Goal: Information Seeking & Learning: Learn about a topic

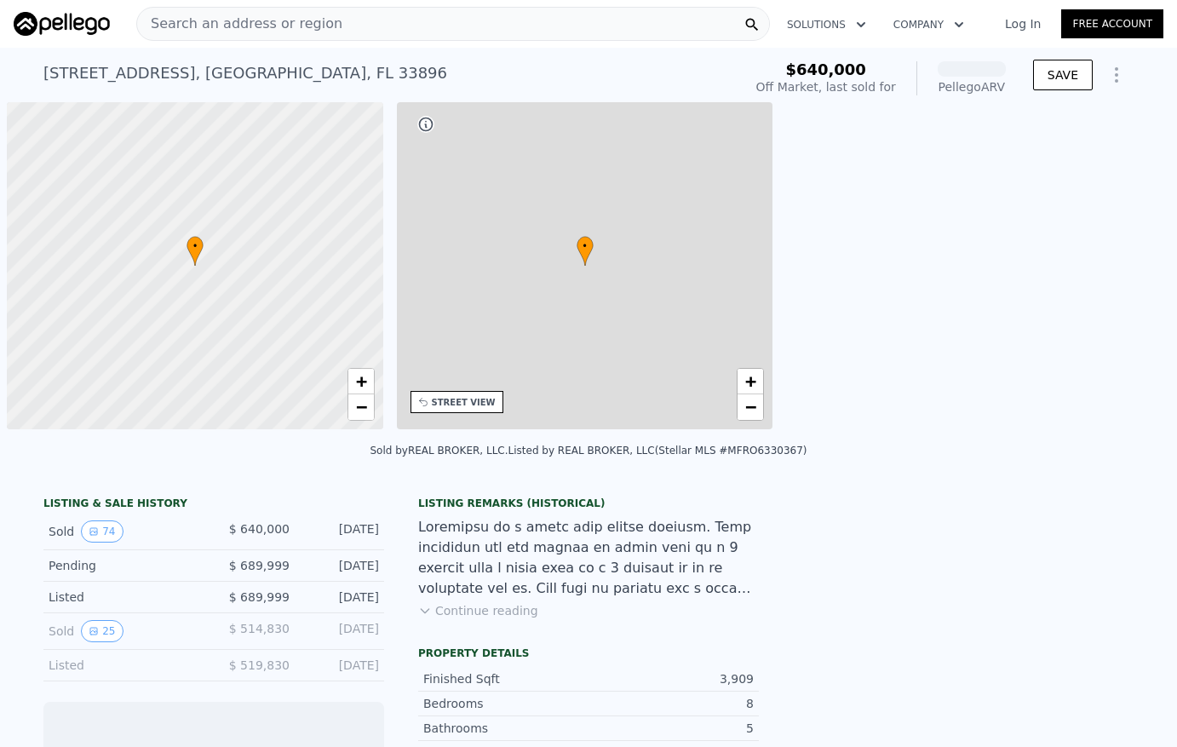
scroll to position [0, 7]
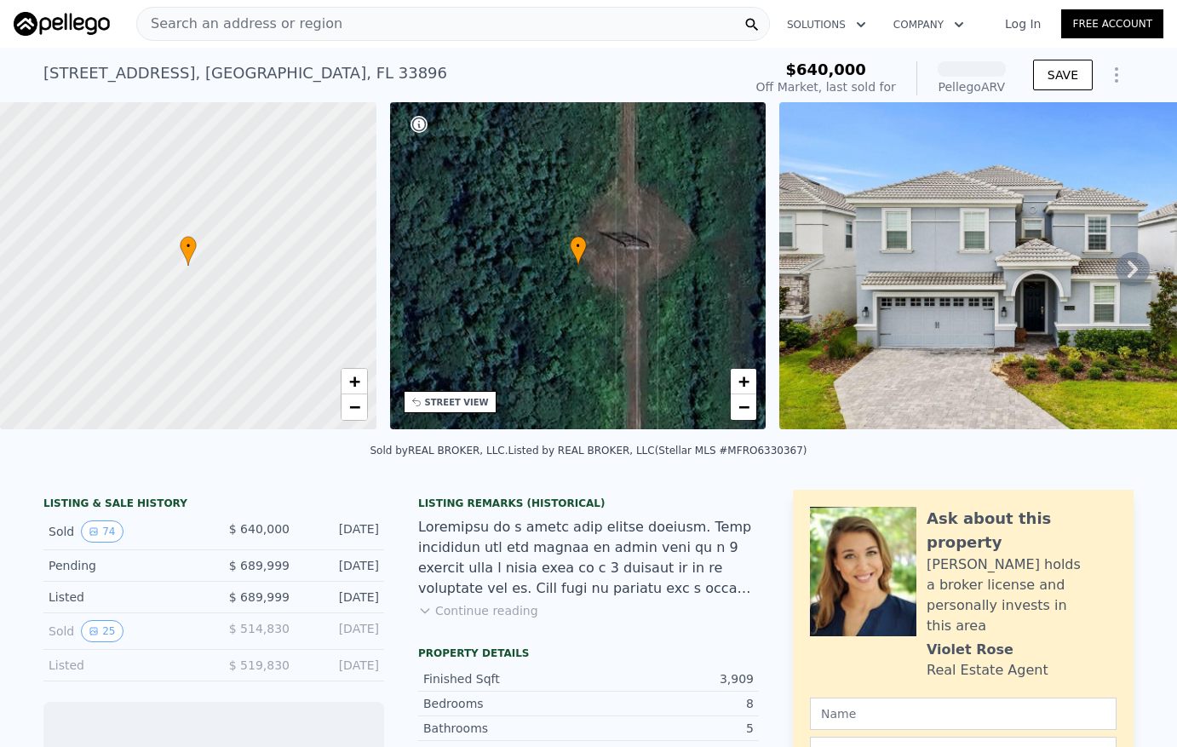
click at [988, 306] on img at bounding box center [1024, 265] width 491 height 327
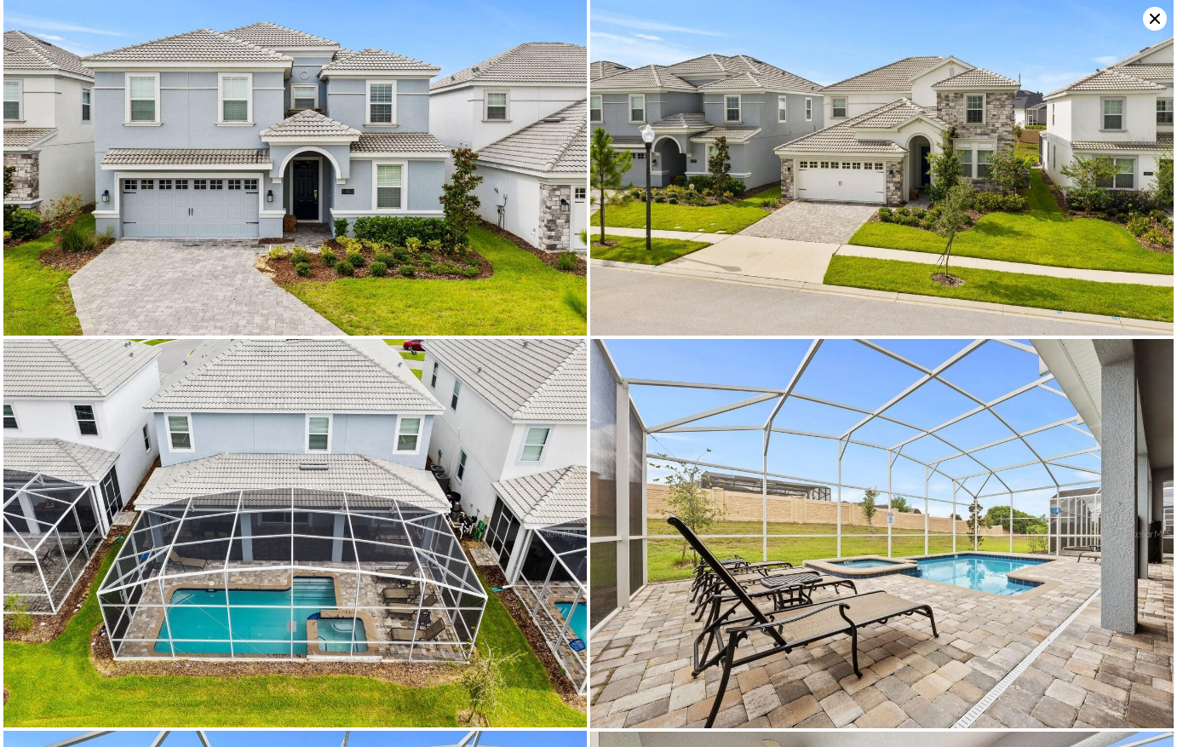
scroll to position [0, 0]
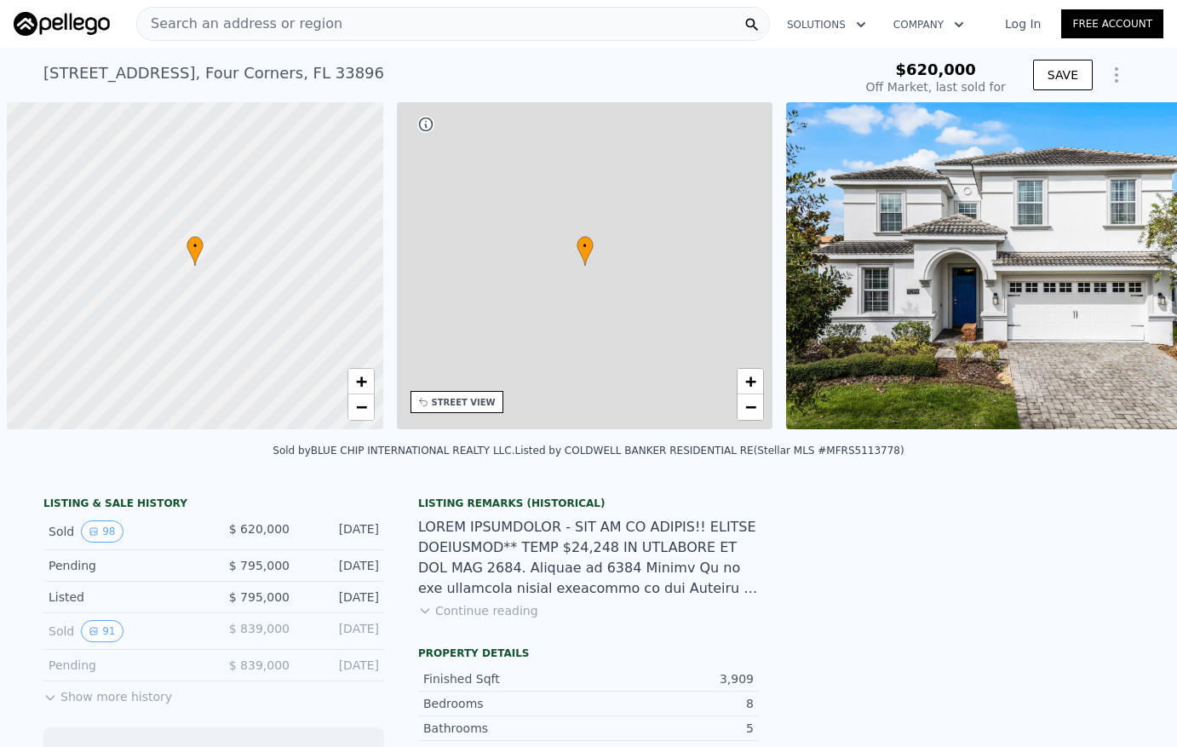
scroll to position [0, 7]
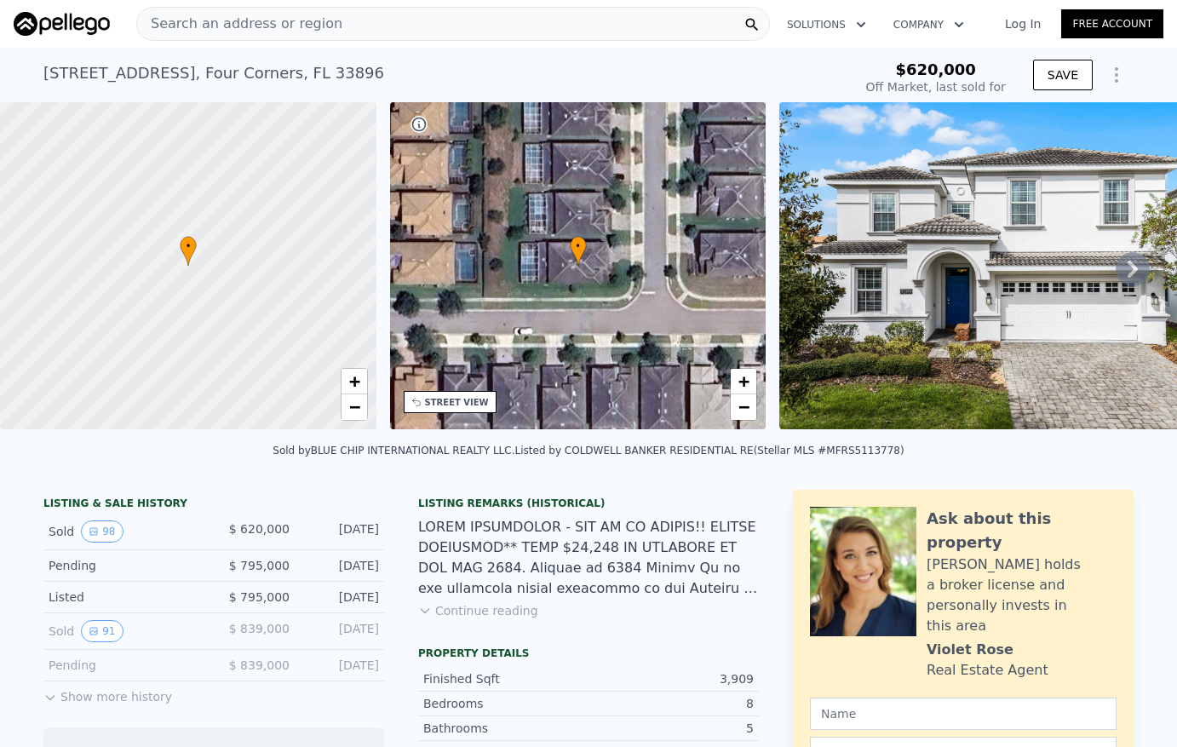
click at [990, 266] on img at bounding box center [997, 265] width 436 height 327
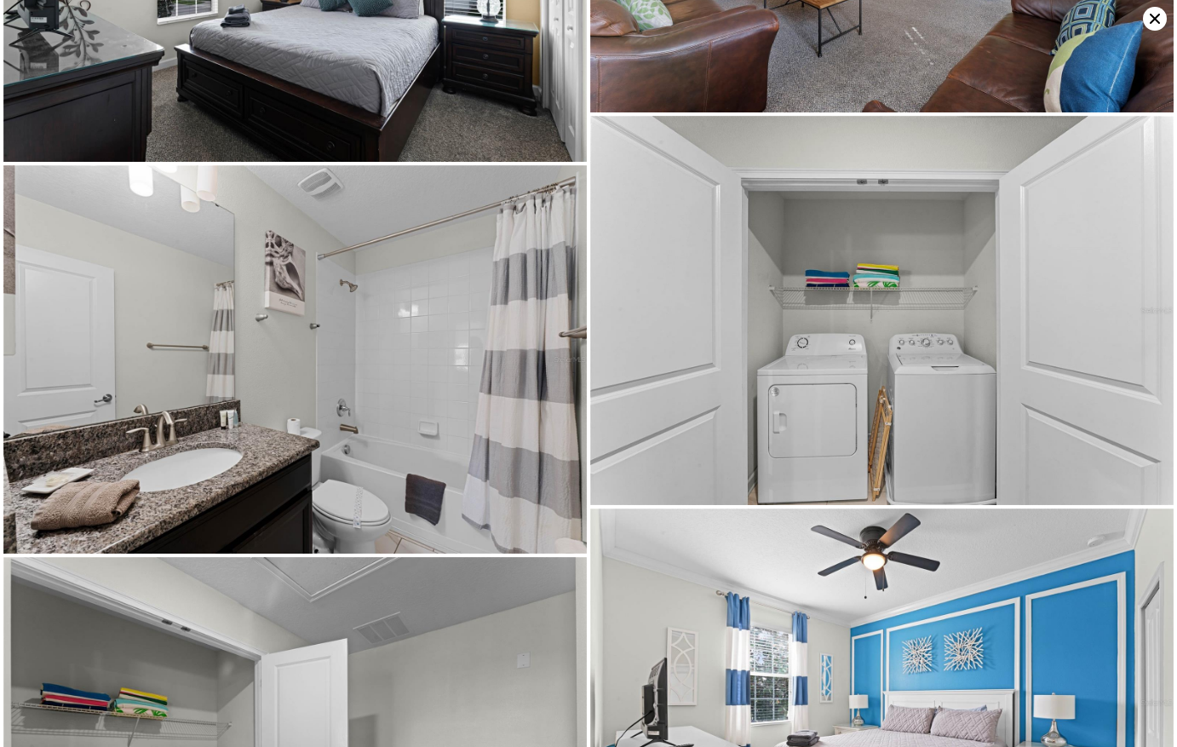
scroll to position [6590, 0]
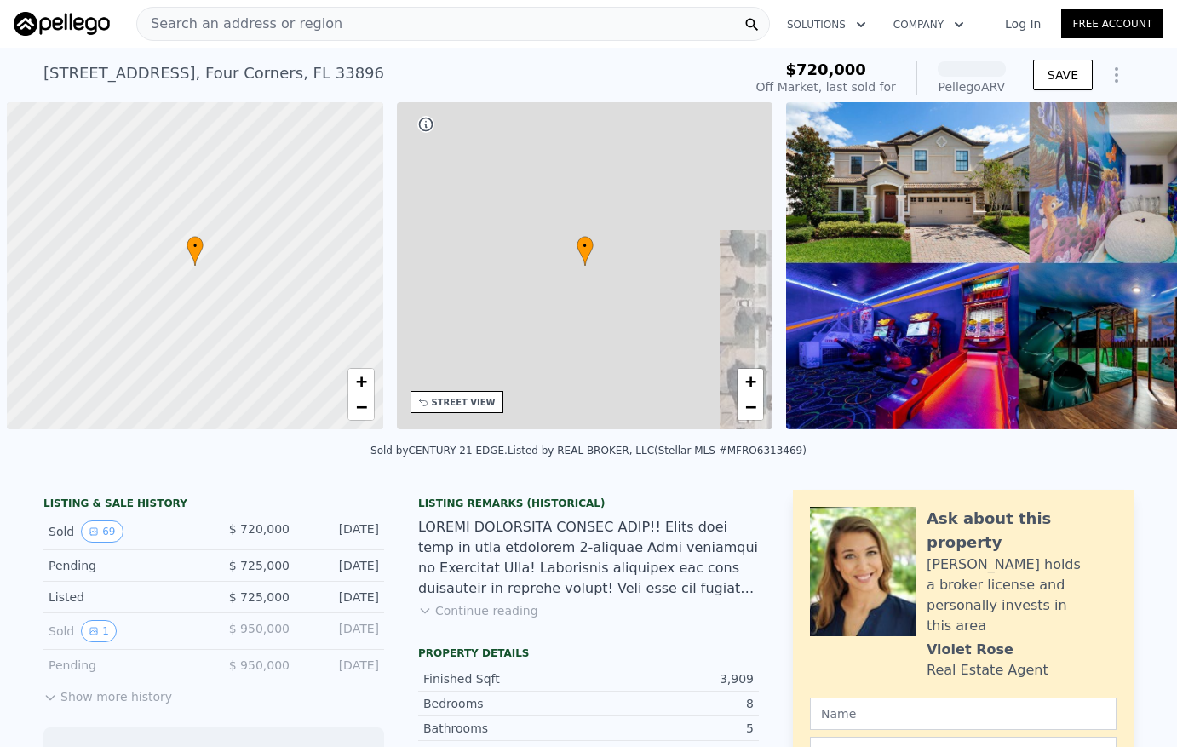
scroll to position [0, 7]
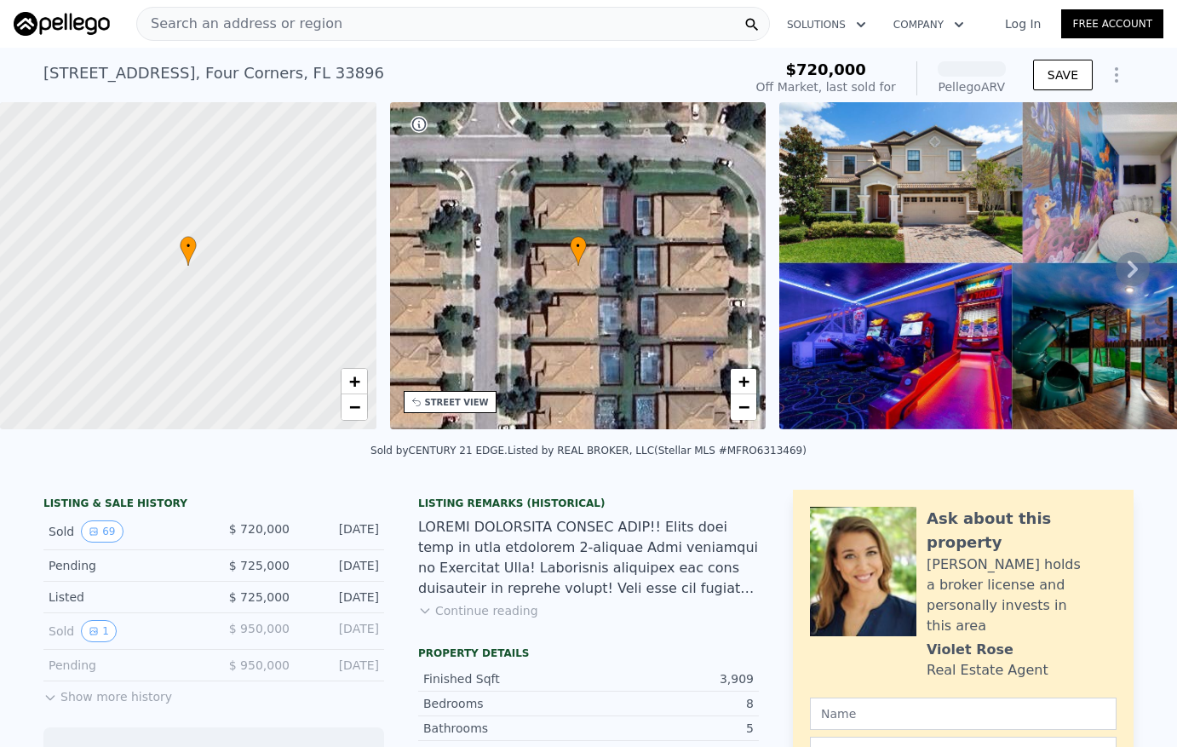
click at [962, 284] on img at bounding box center [1019, 265] width 480 height 327
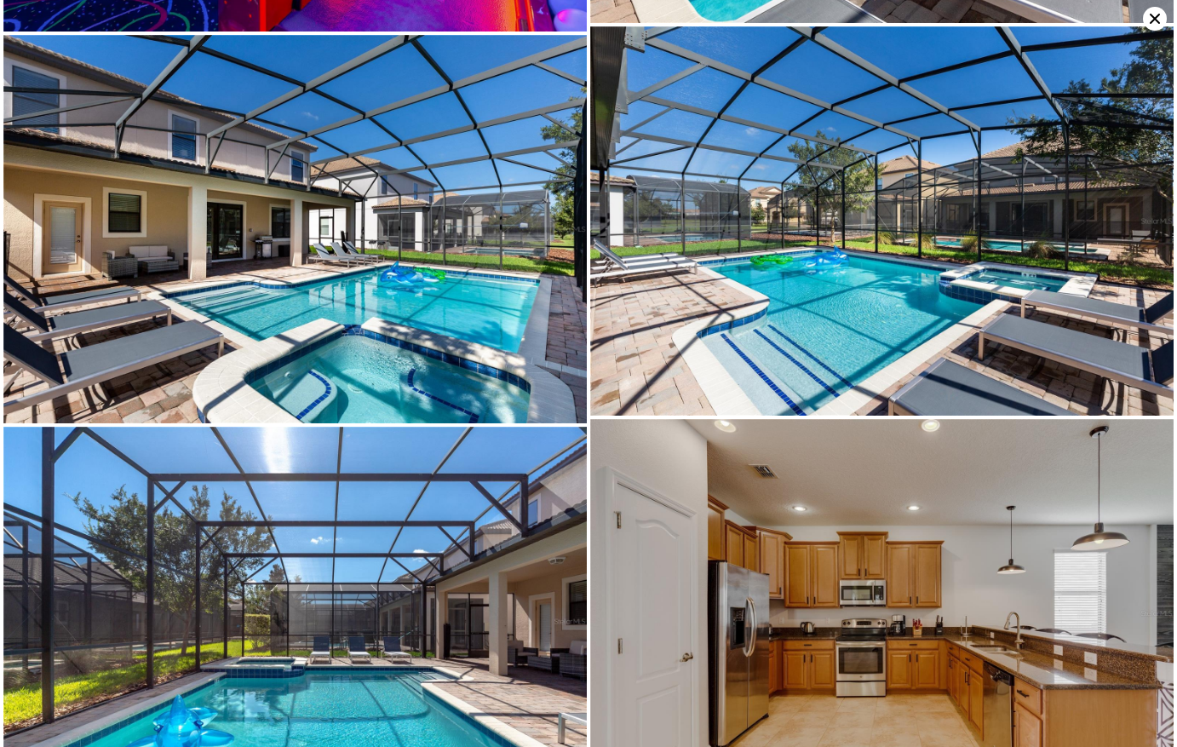
scroll to position [2326, 0]
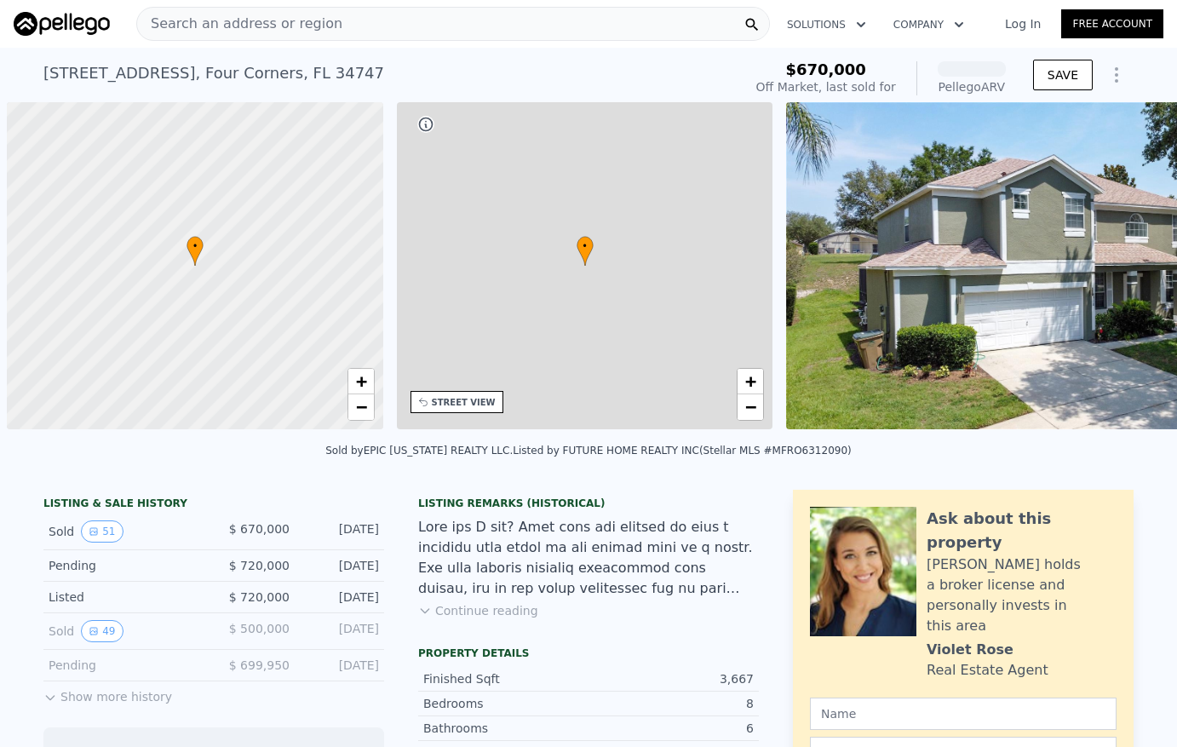
scroll to position [0, 7]
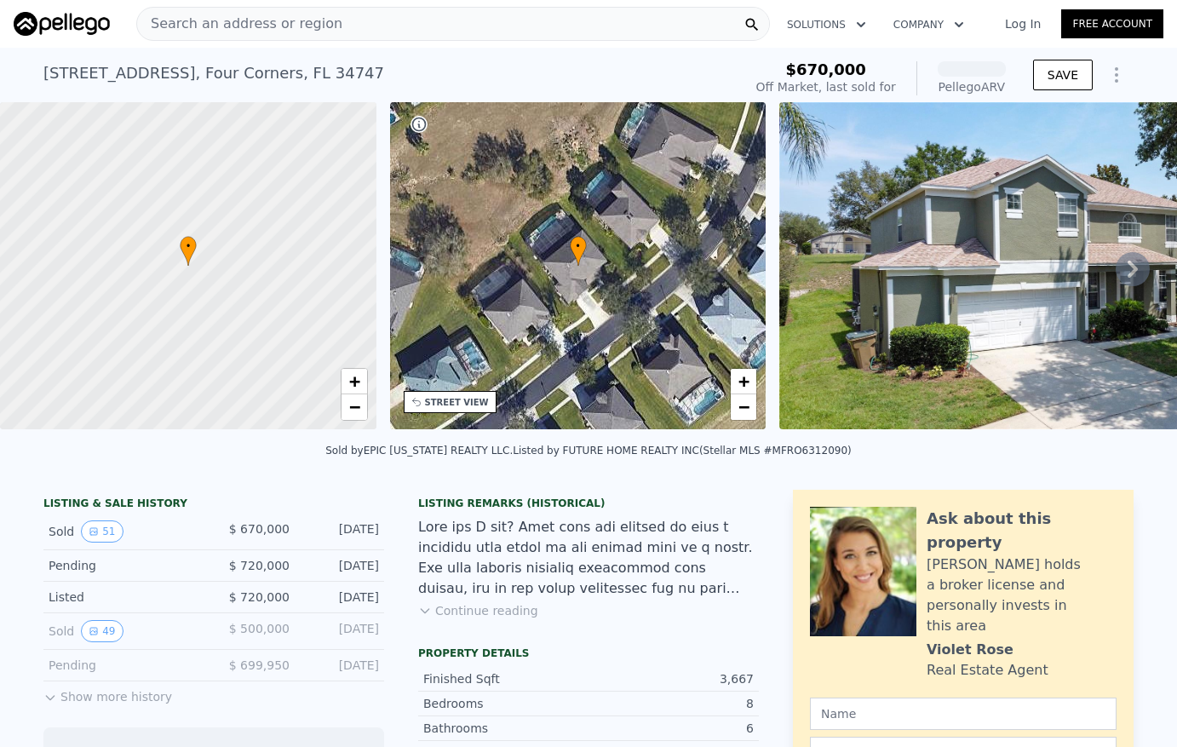
click at [969, 278] on img at bounding box center [1069, 265] width 581 height 327
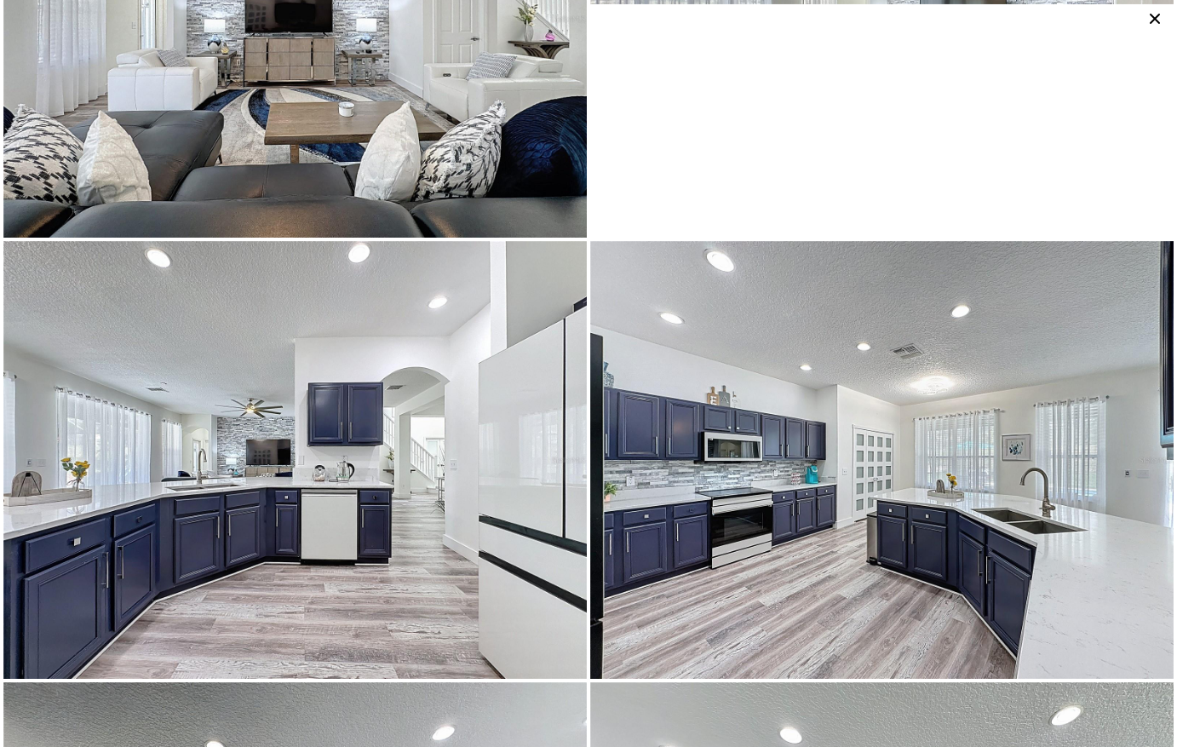
scroll to position [8176, 0]
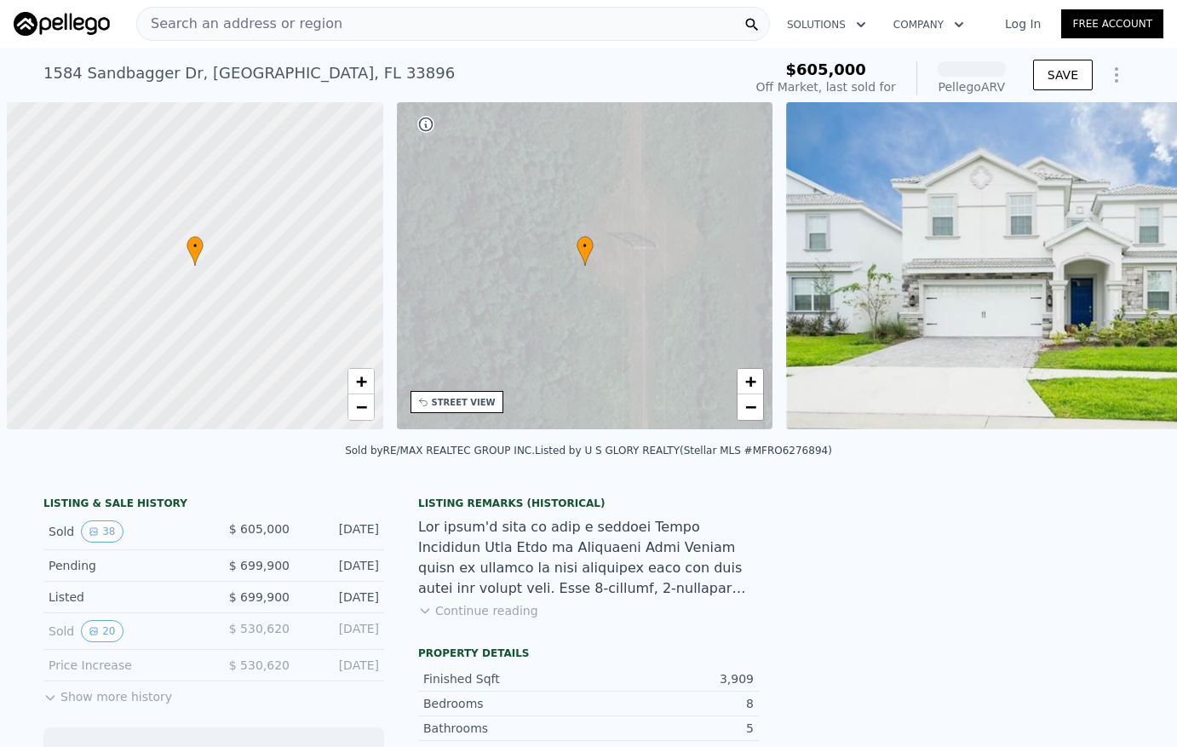
scroll to position [0, 7]
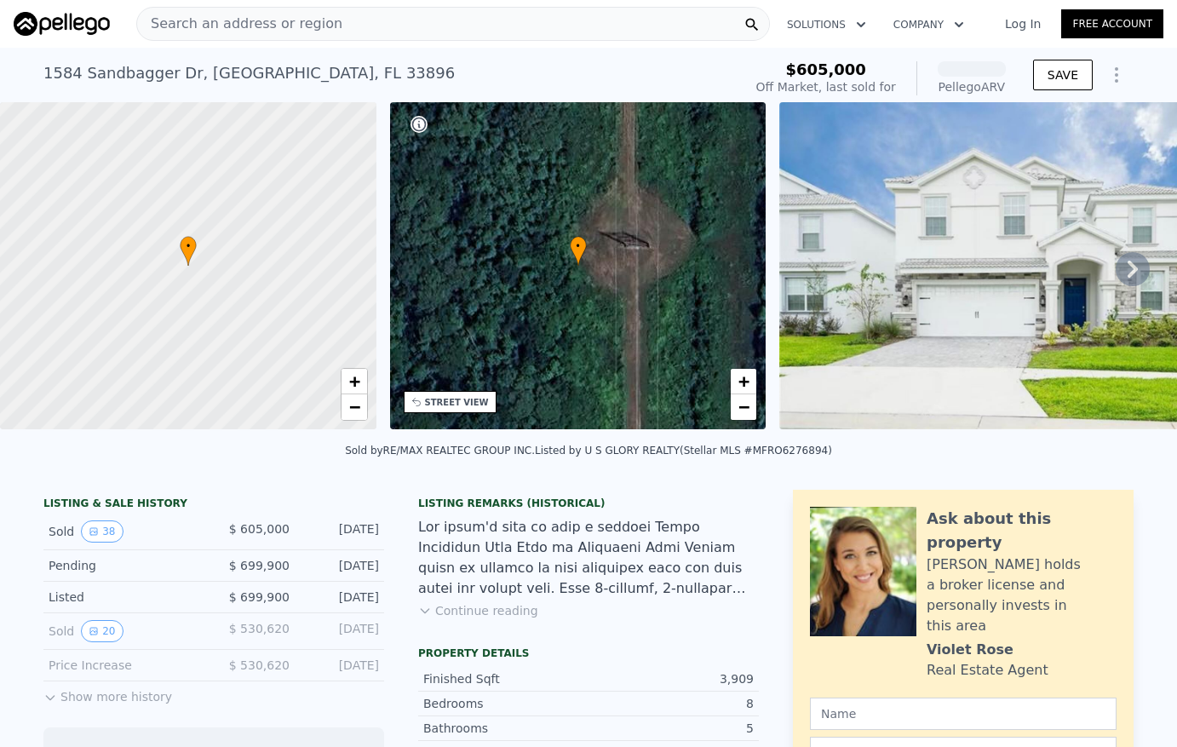
click at [990, 272] on img at bounding box center [1026, 265] width 495 height 327
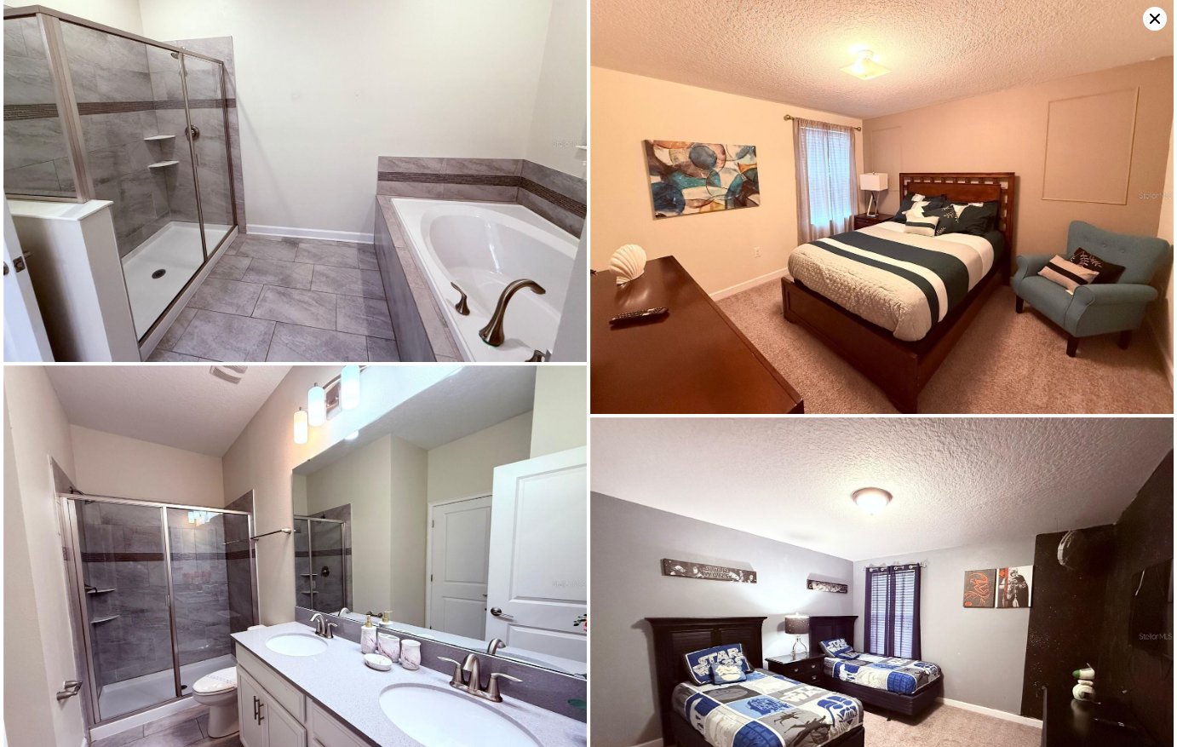
scroll to position [2178, 0]
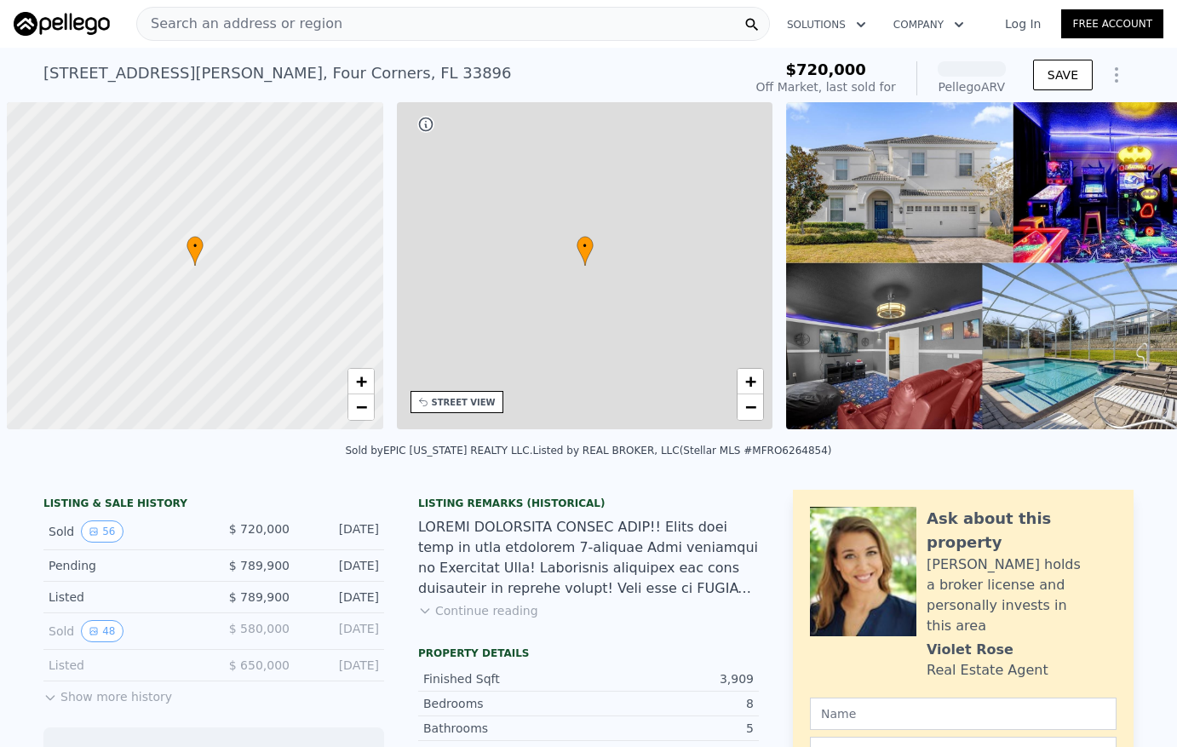
scroll to position [0, 7]
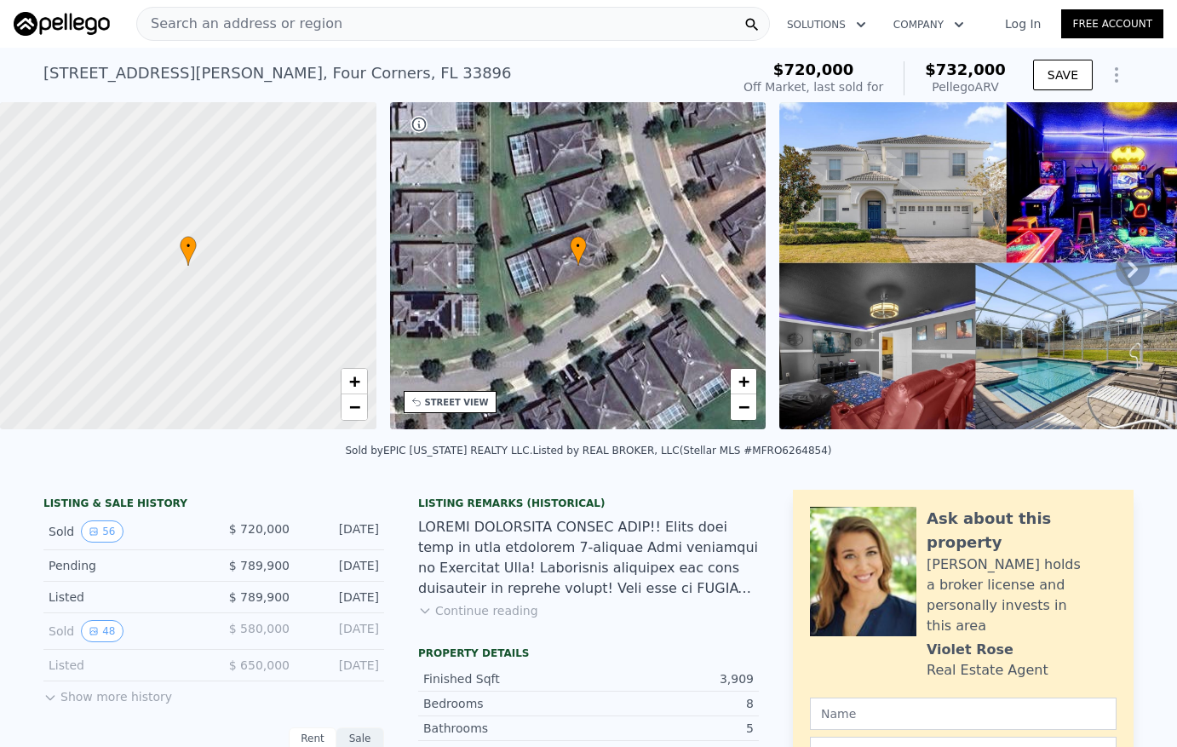
click at [925, 309] on img at bounding box center [983, 265] width 409 height 327
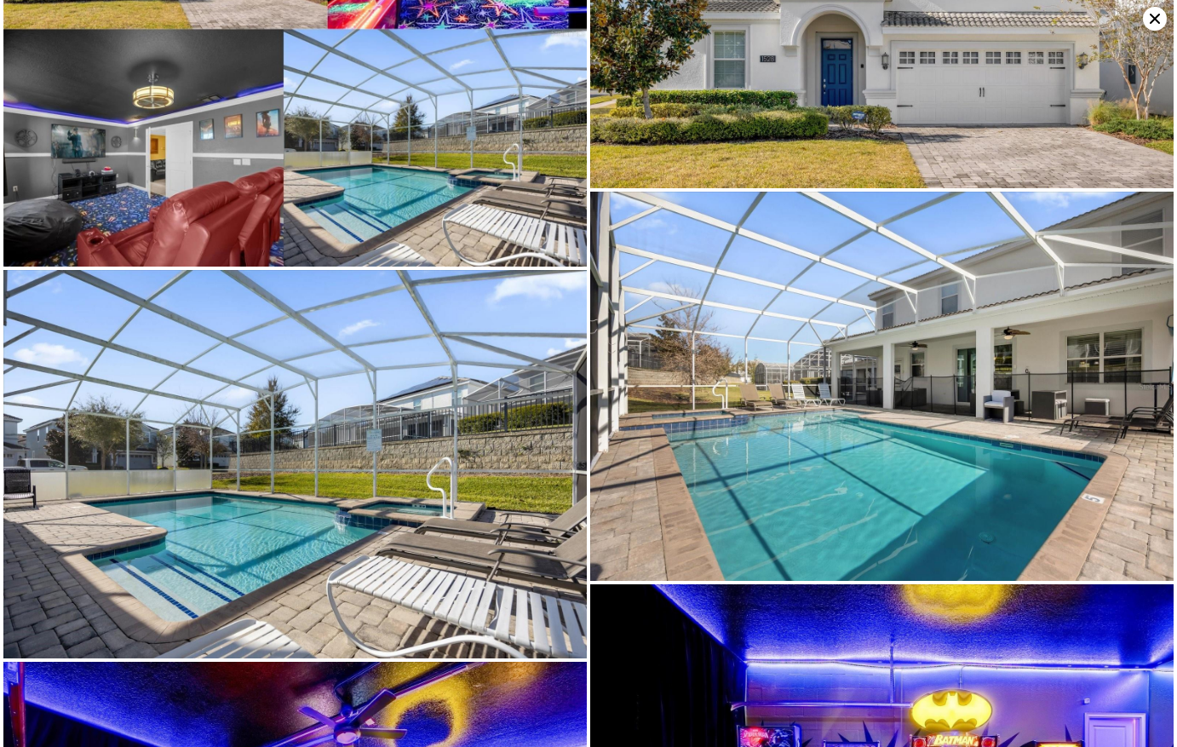
scroll to position [9692, 0]
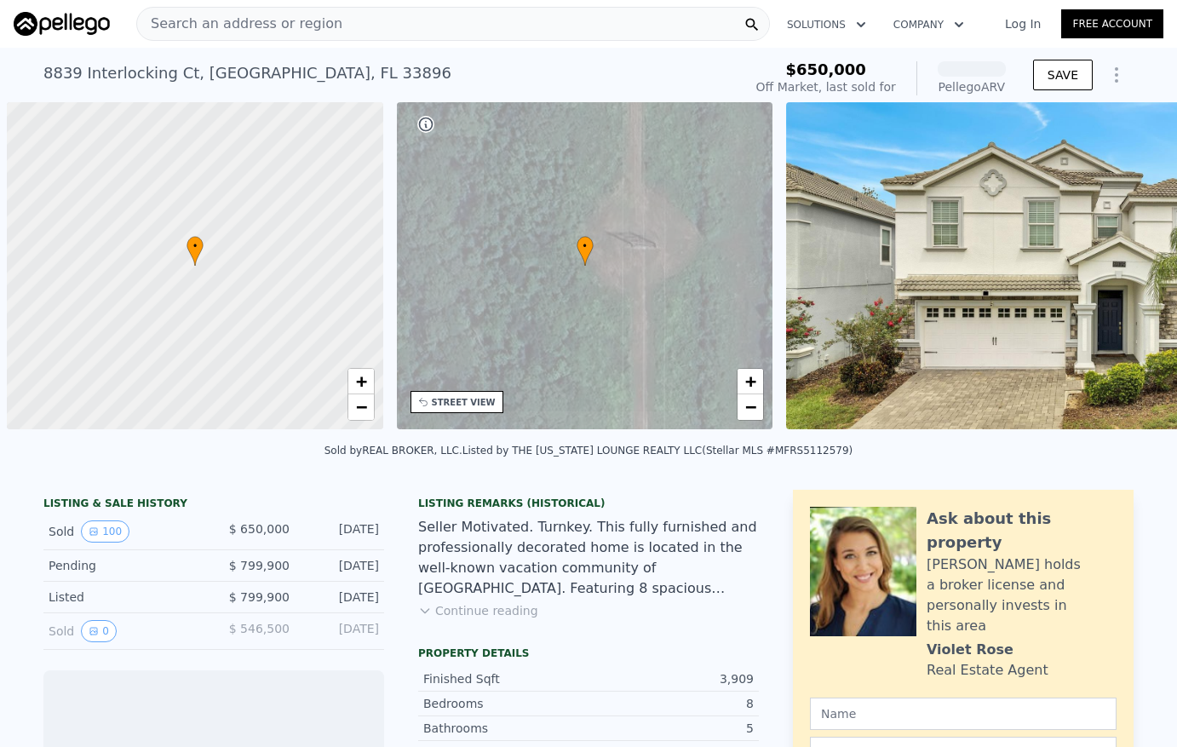
scroll to position [0, 7]
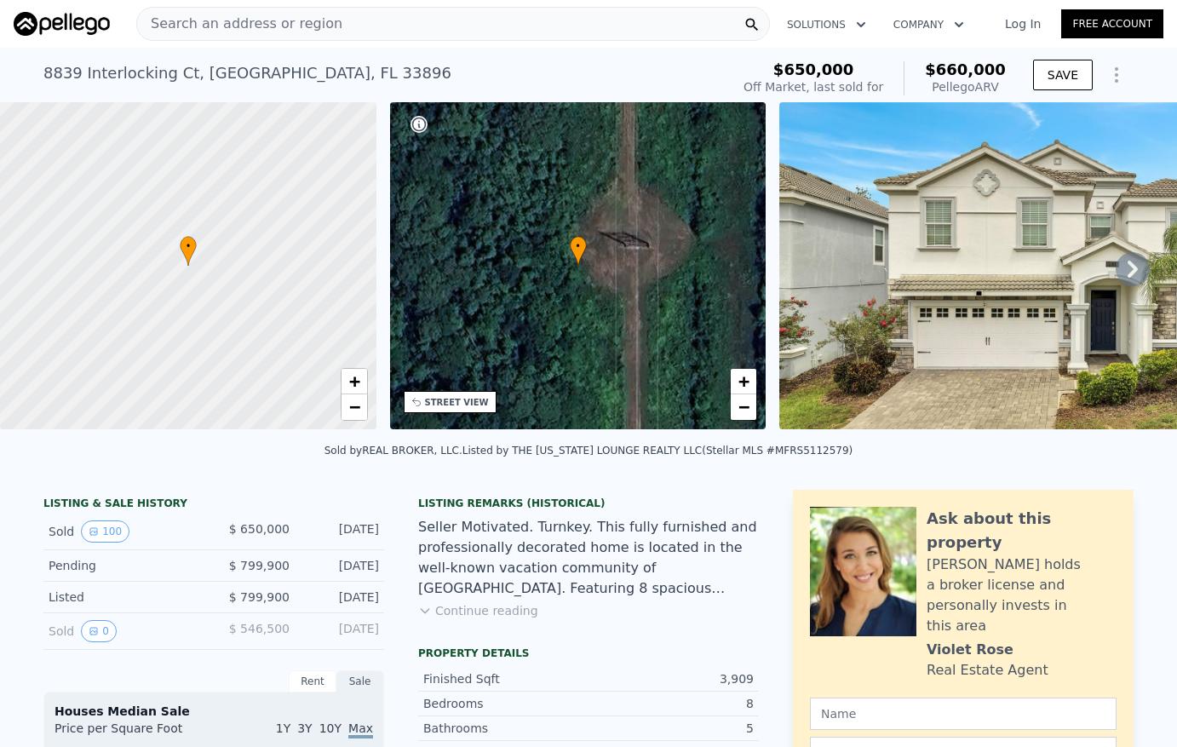
click at [965, 318] on img at bounding box center [1070, 265] width 582 height 327
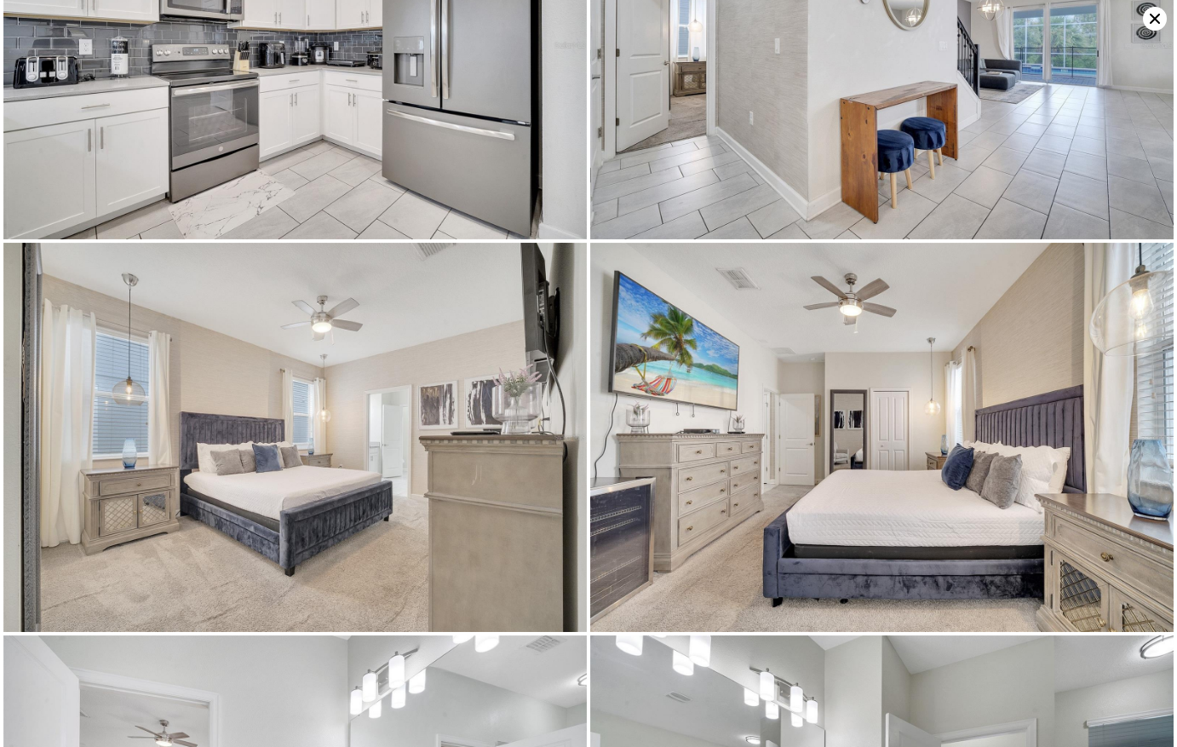
scroll to position [5004, 0]
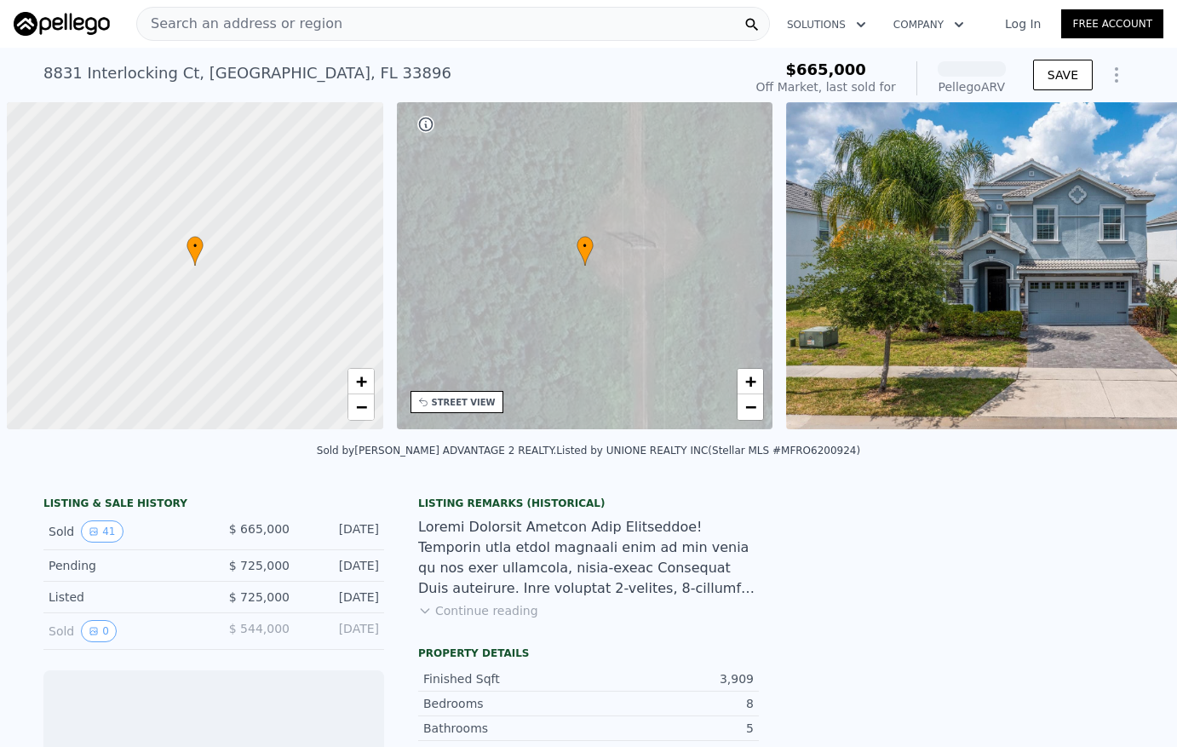
scroll to position [0, 7]
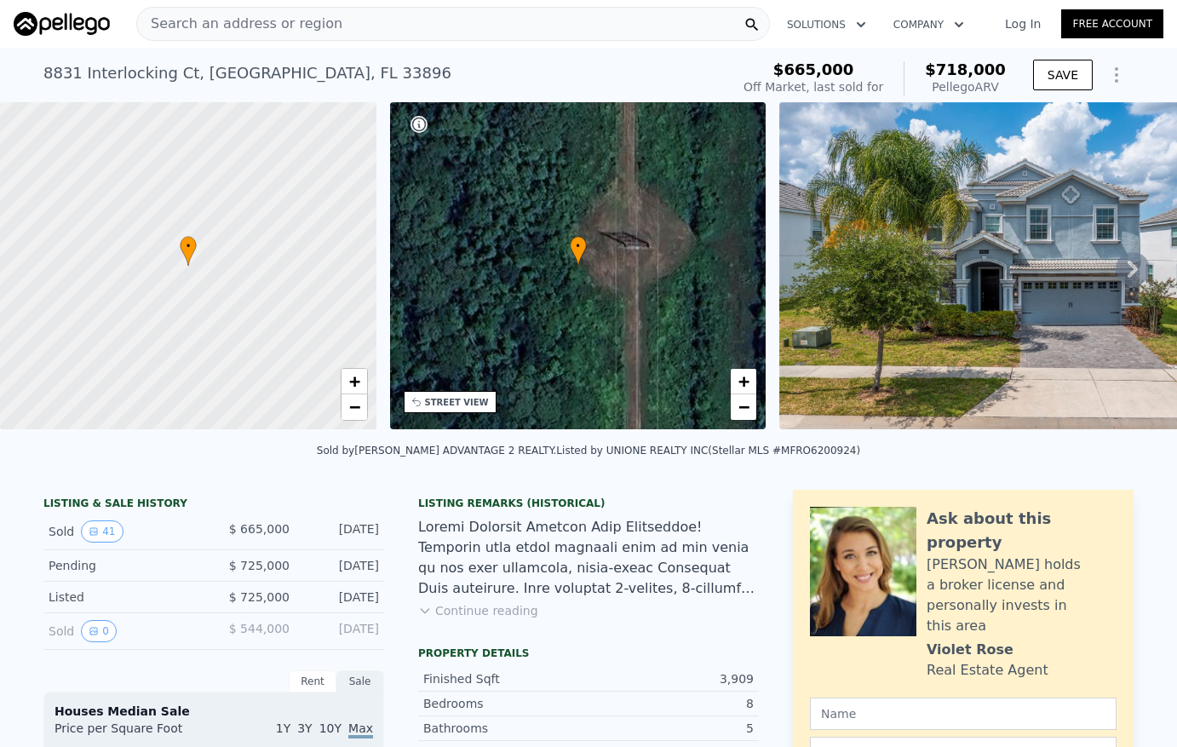
click at [941, 305] on img at bounding box center [1024, 265] width 491 height 327
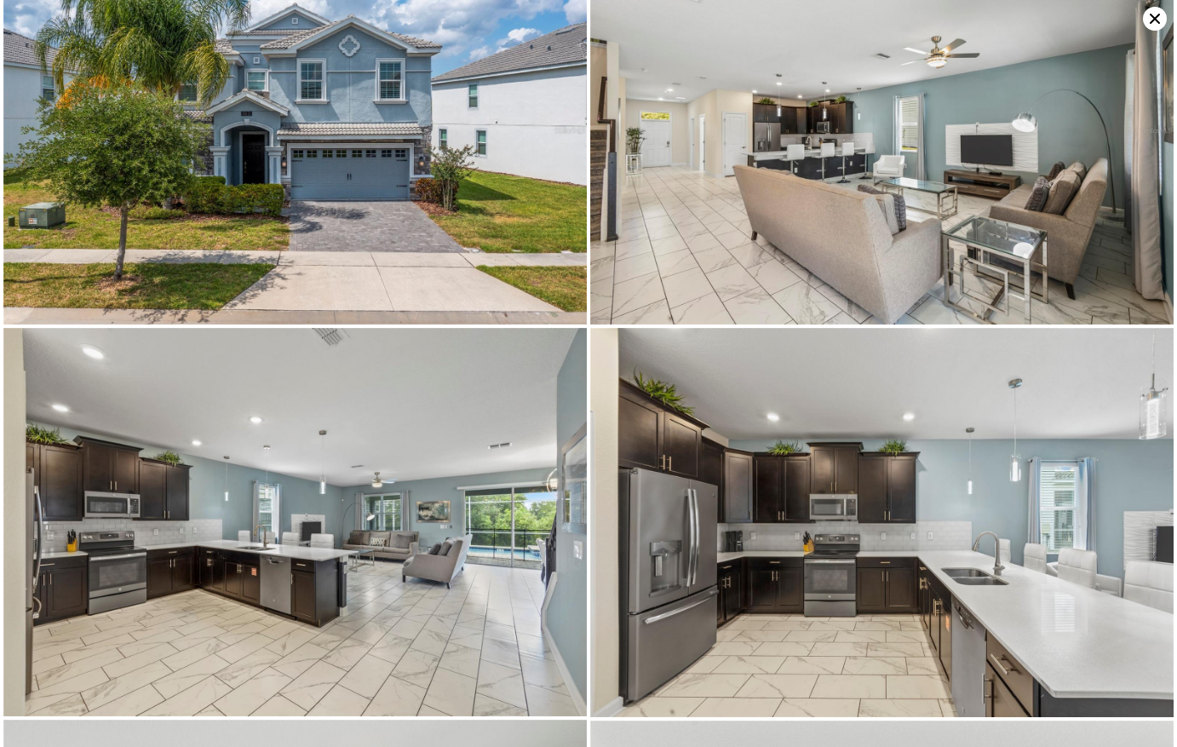
scroll to position [0, 0]
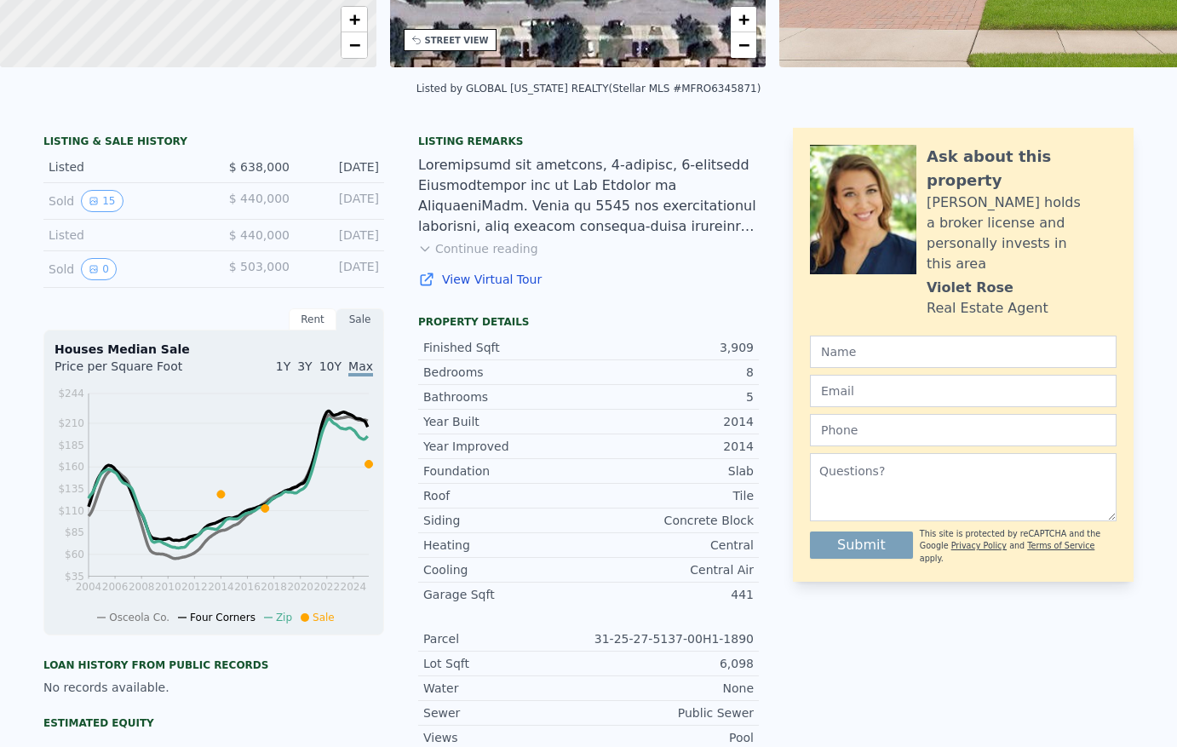
scroll to position [6, 0]
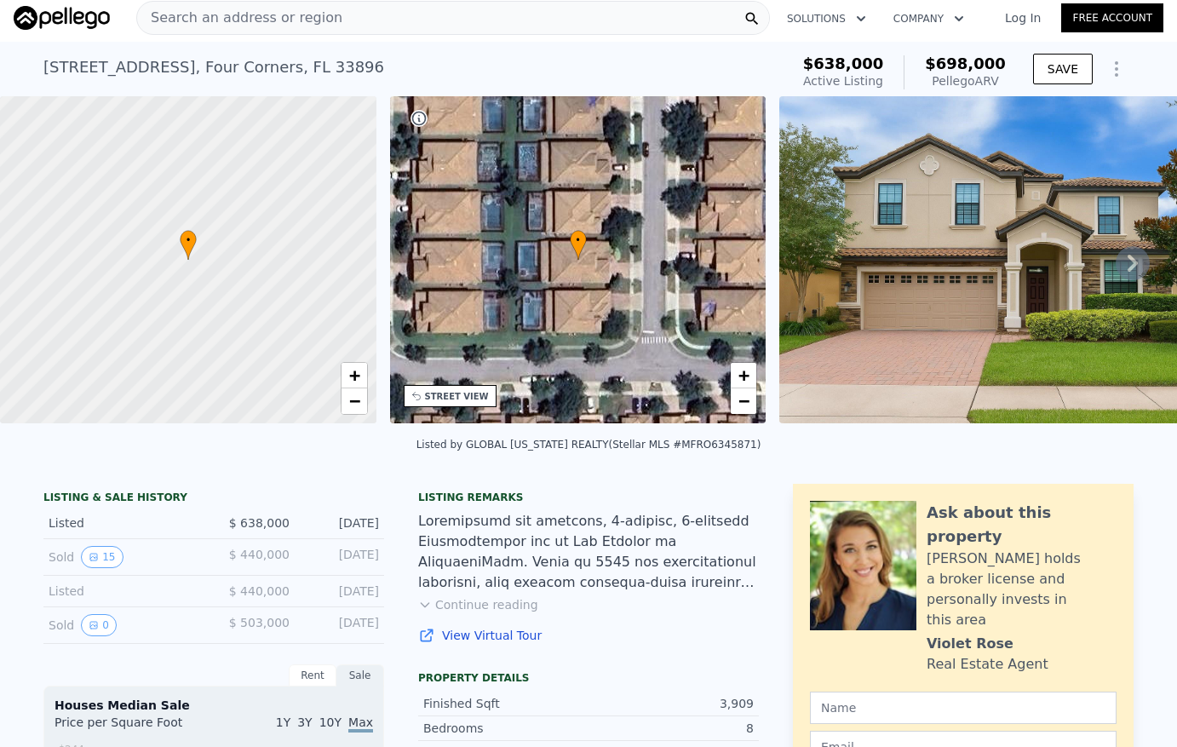
click at [959, 325] on img at bounding box center [1024, 259] width 490 height 327
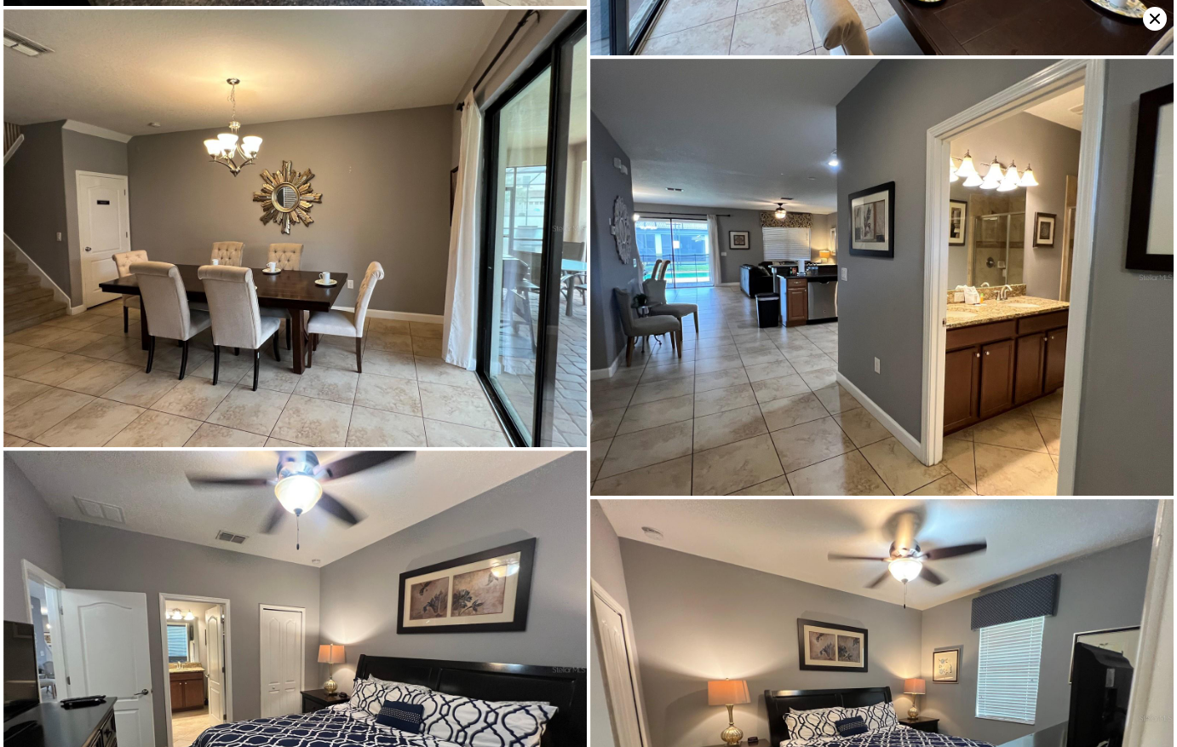
scroll to position [824, 0]
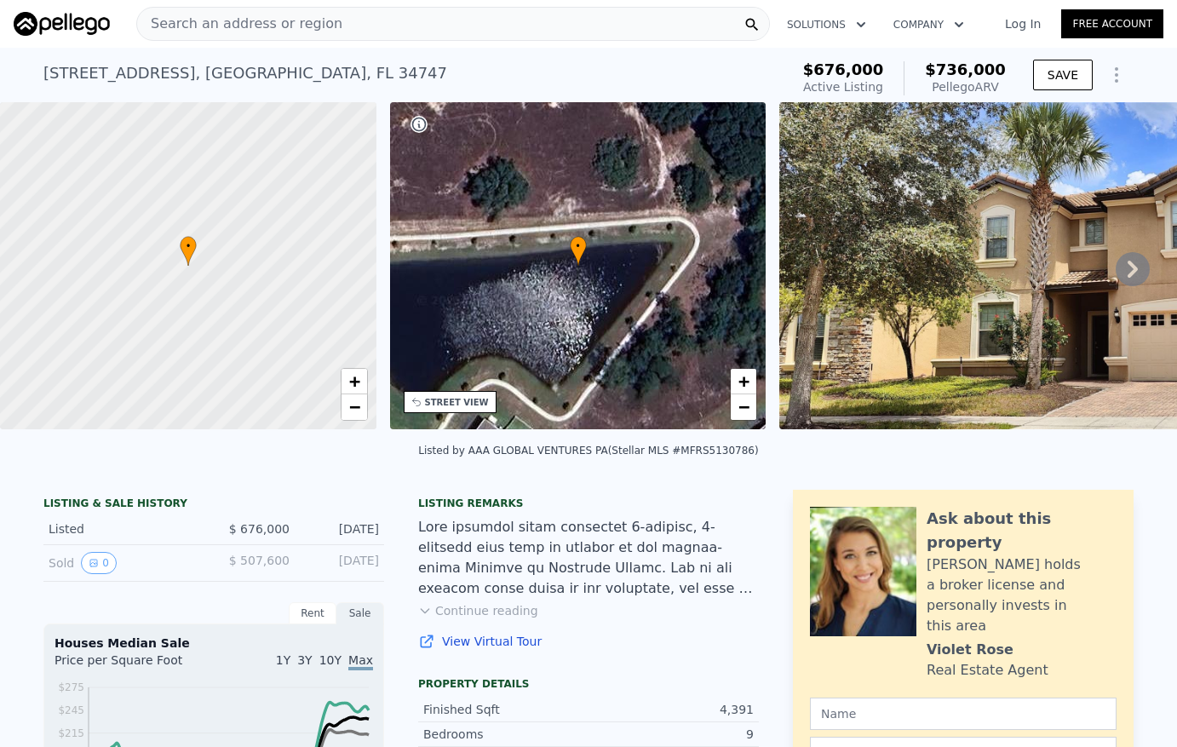
scroll to position [335, 0]
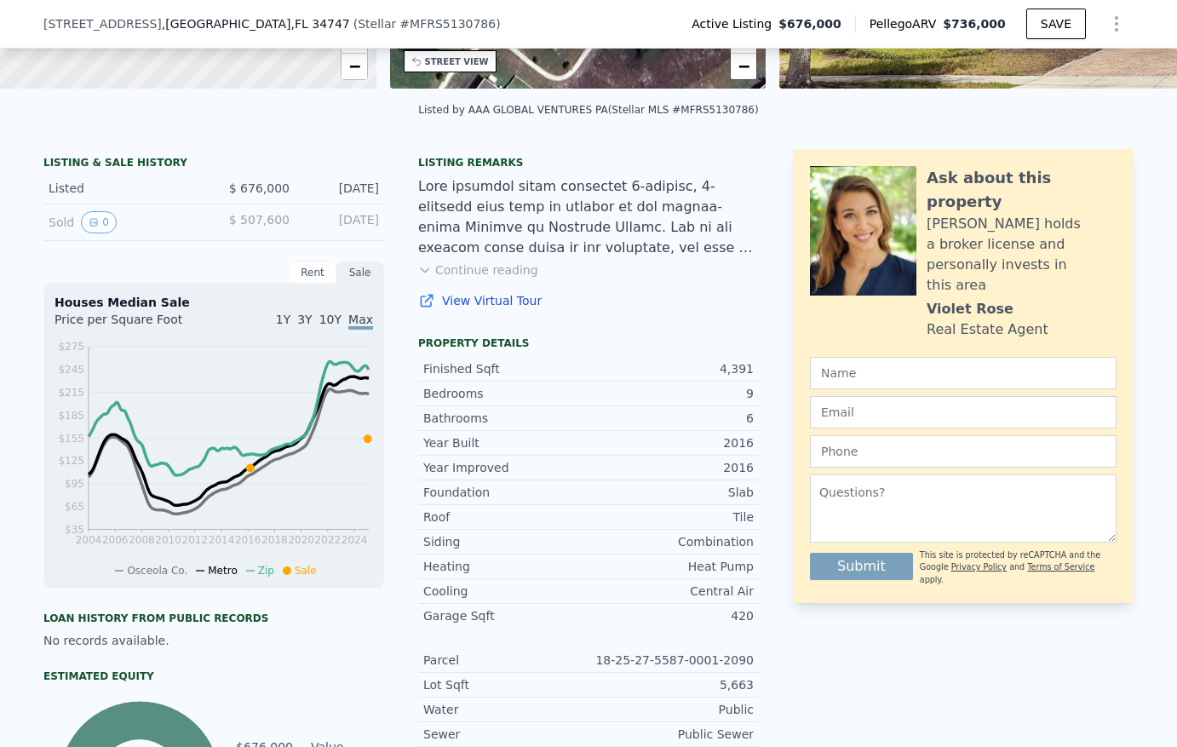
click at [473, 278] on button "Continue reading" at bounding box center [478, 269] width 120 height 17
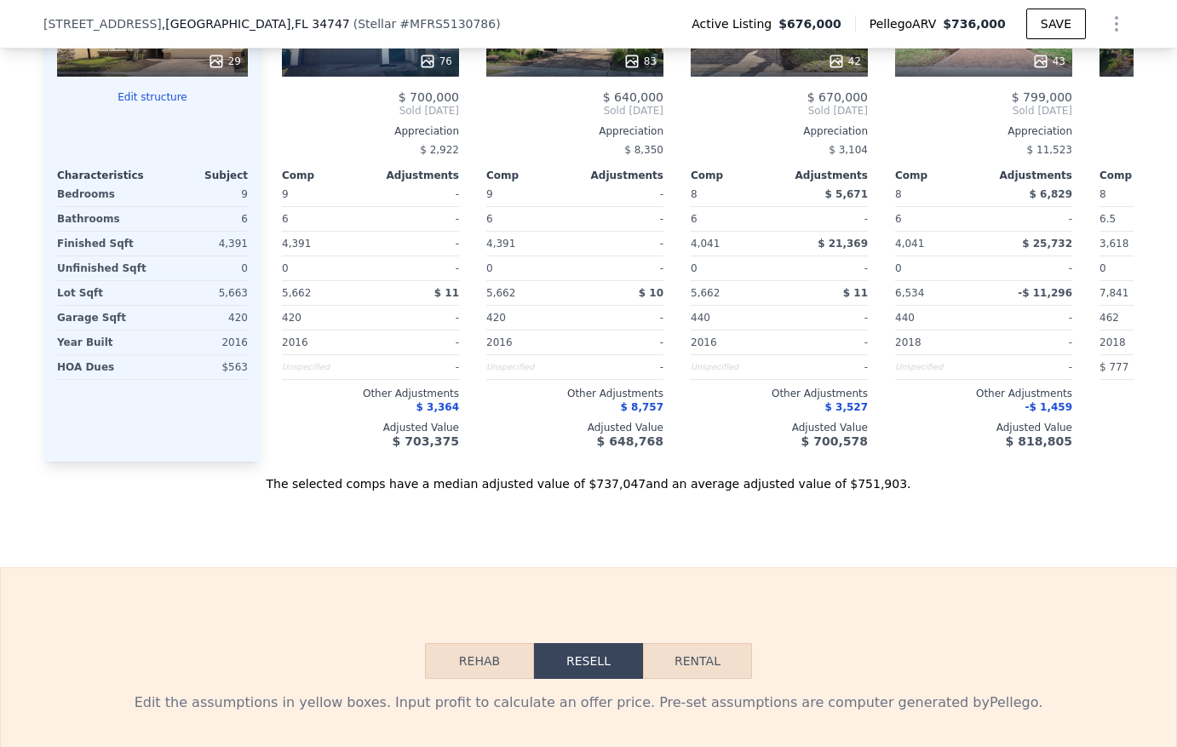
scroll to position [2718, 0]
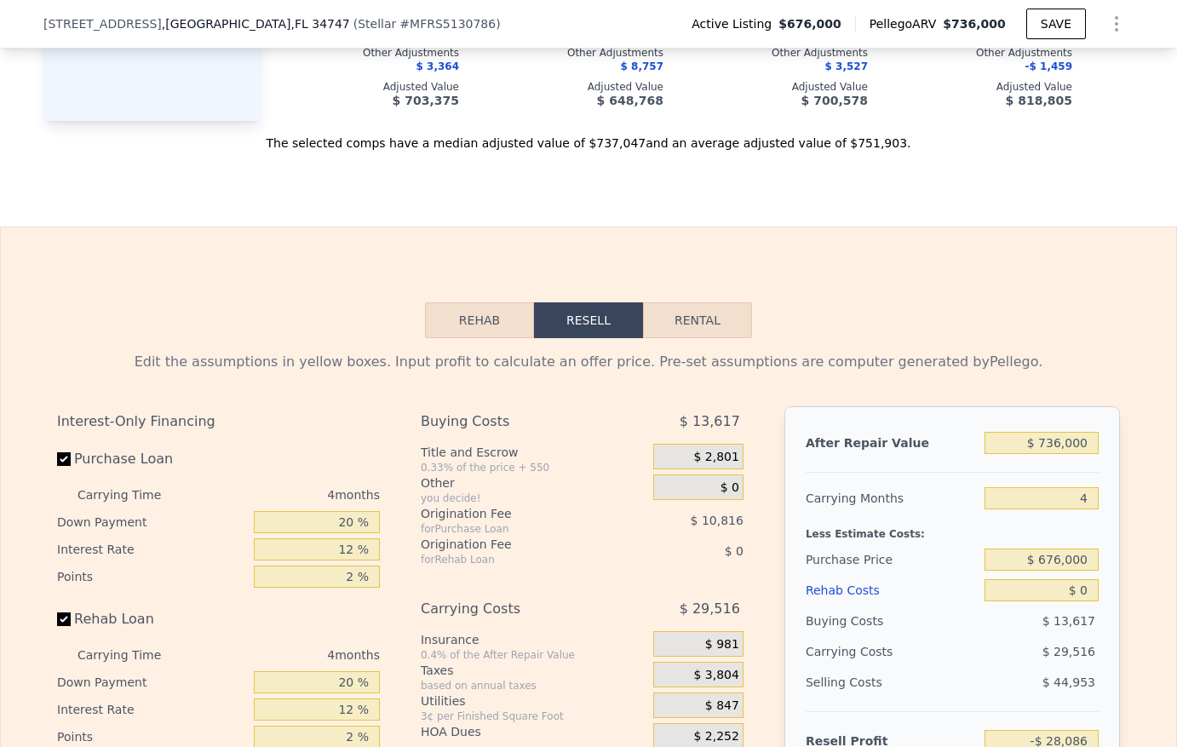
click at [696, 302] on button "Rental" at bounding box center [697, 320] width 109 height 36
select select "30"
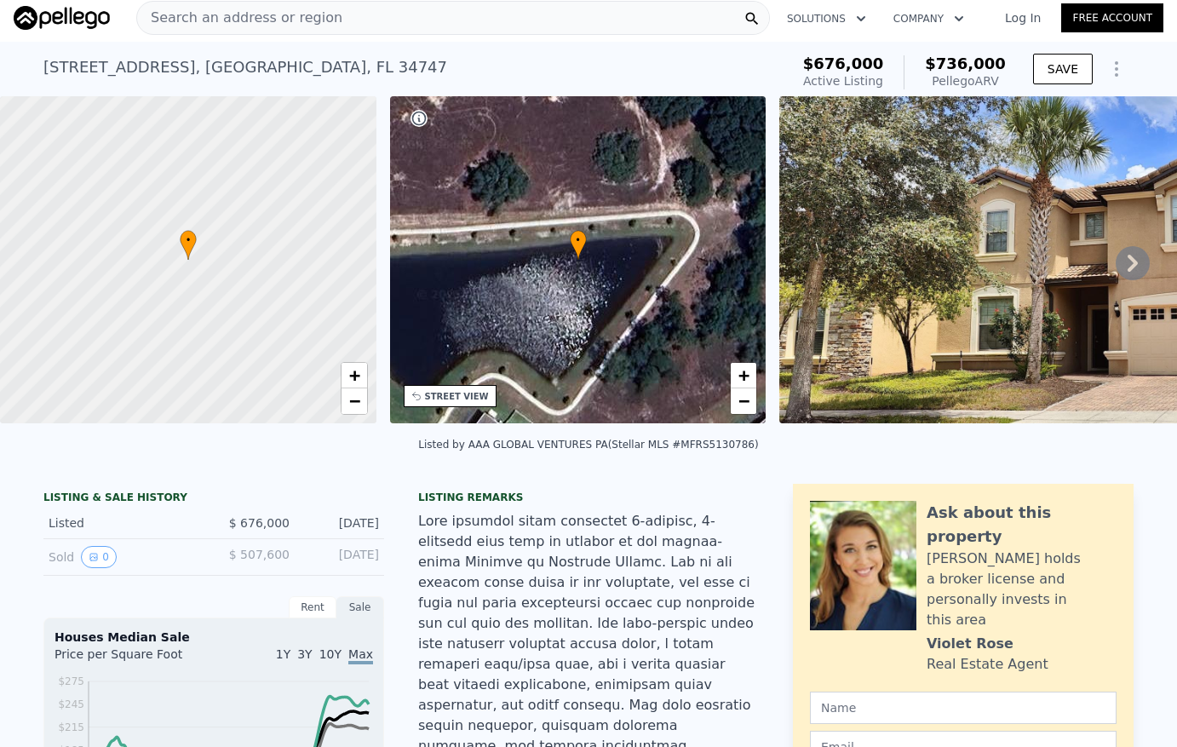
scroll to position [0, 0]
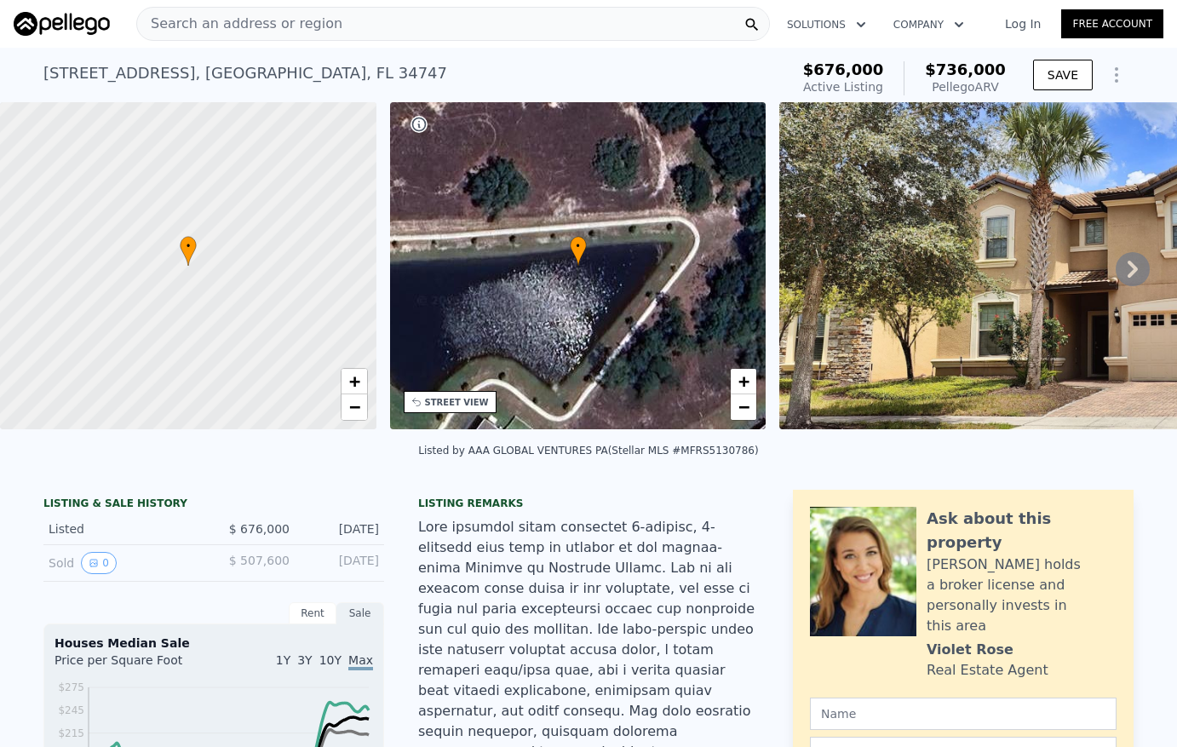
click at [1120, 266] on icon at bounding box center [1132, 269] width 34 height 34
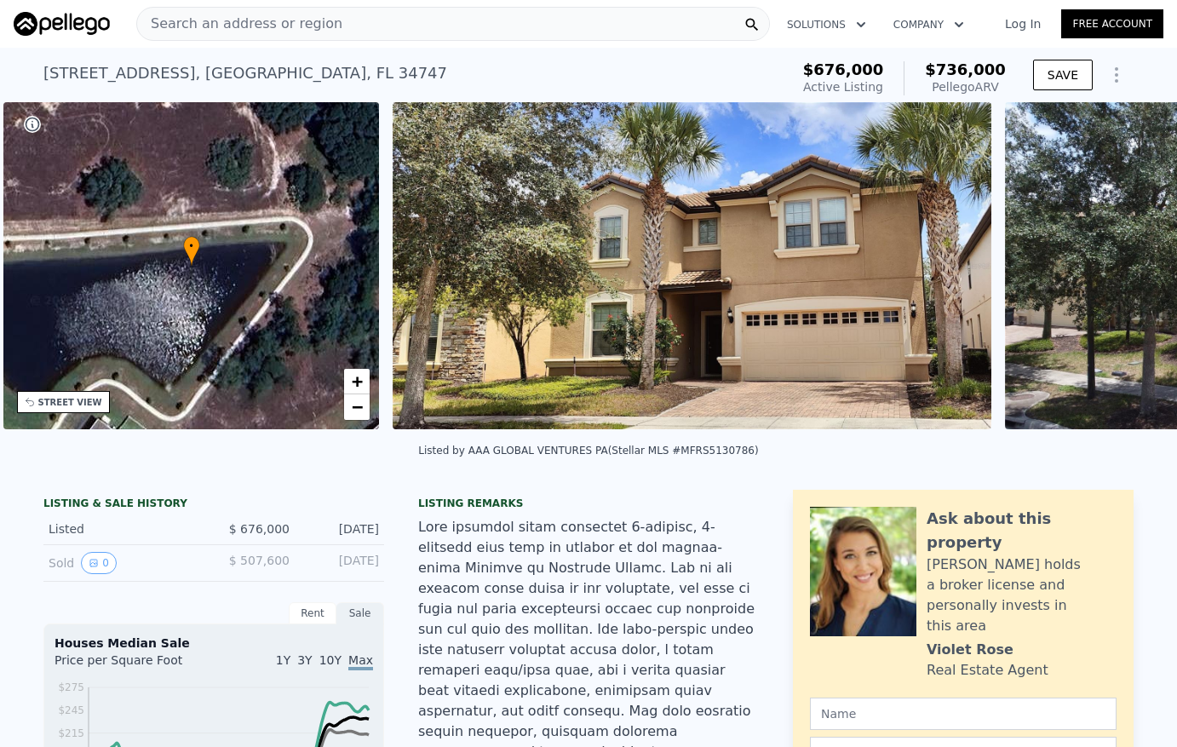
scroll to position [0, 397]
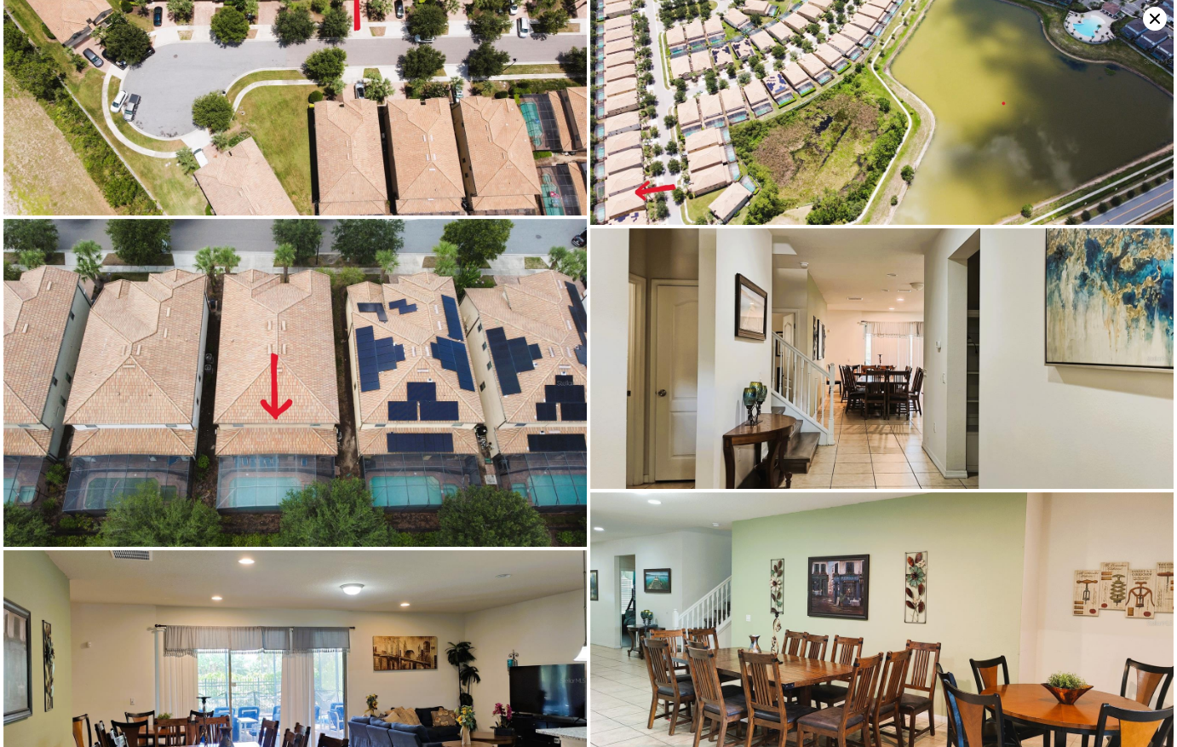
scroll to position [328, 0]
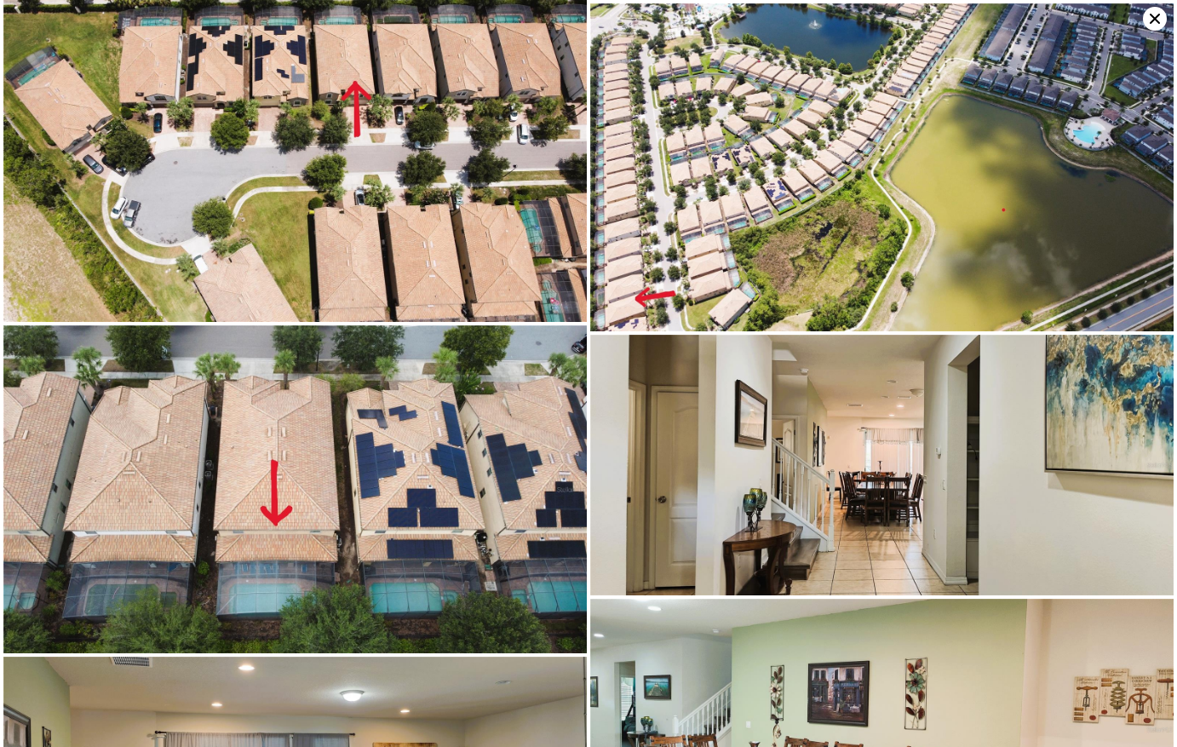
click at [1152, 18] on icon at bounding box center [1155, 19] width 24 height 24
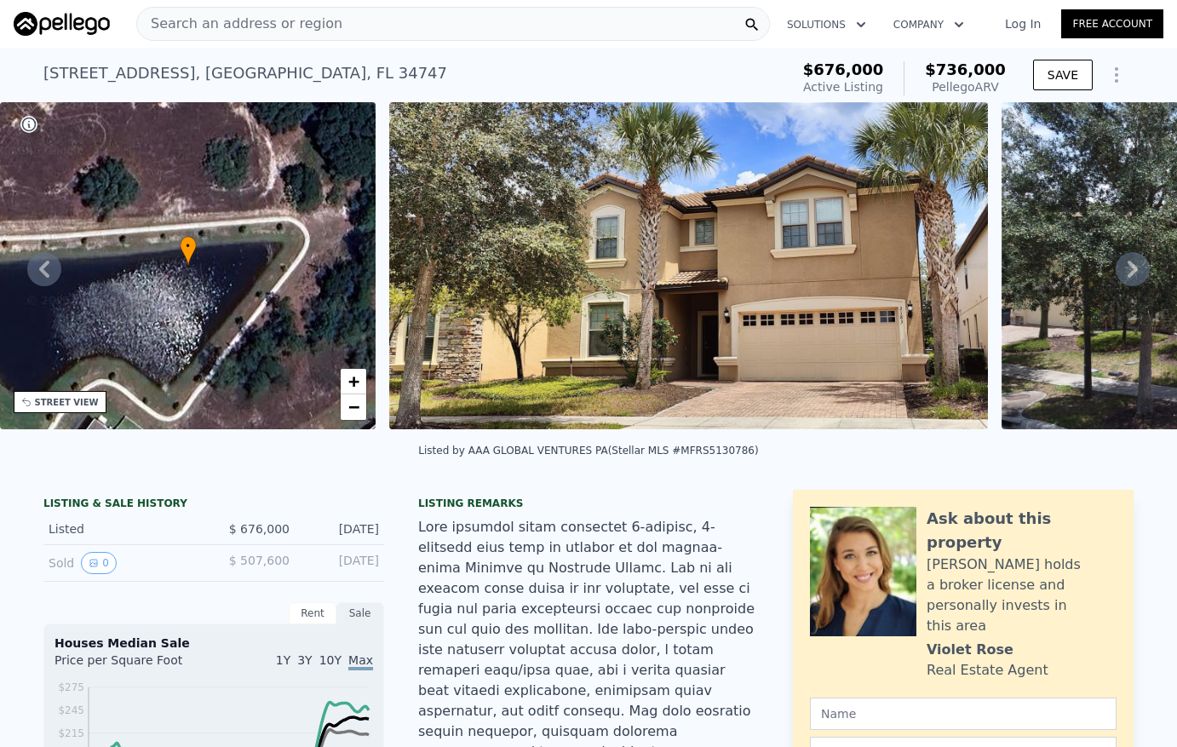
click at [317, 16] on span "Search an address or region" at bounding box center [239, 24] width 205 height 20
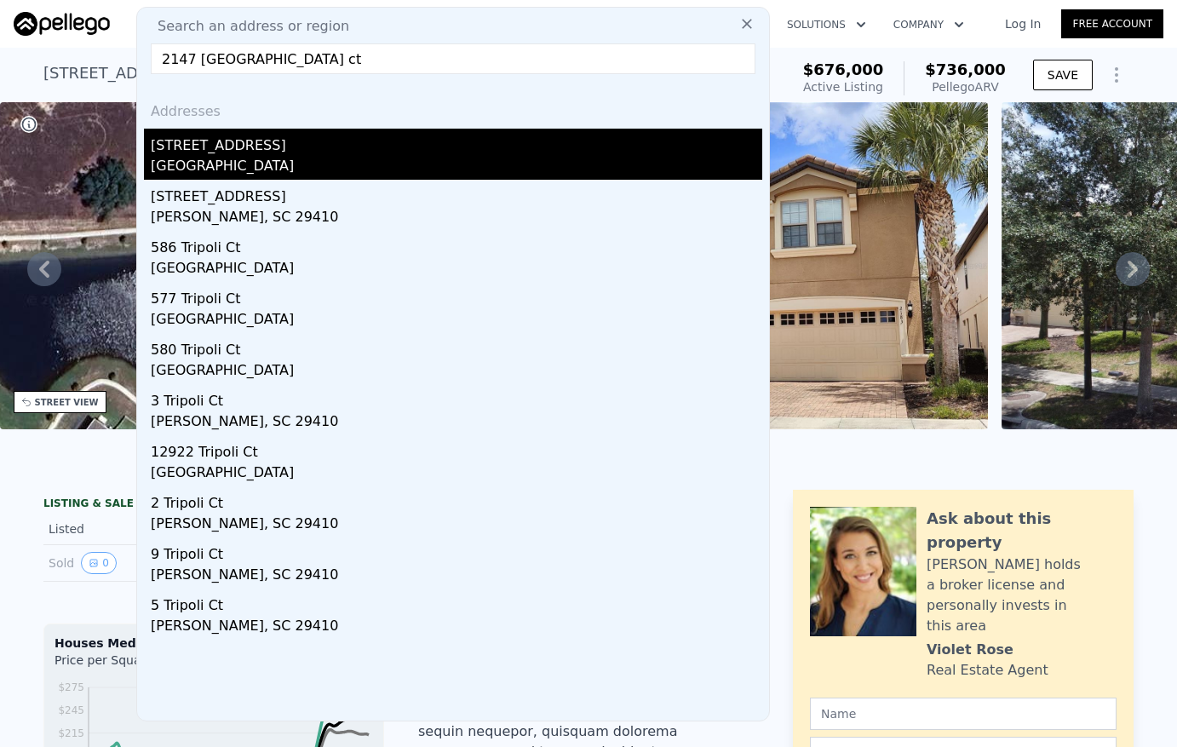
type input "2147 [GEOGRAPHIC_DATA] ct"
click at [253, 148] on div "[STREET_ADDRESS]" at bounding box center [456, 142] width 611 height 27
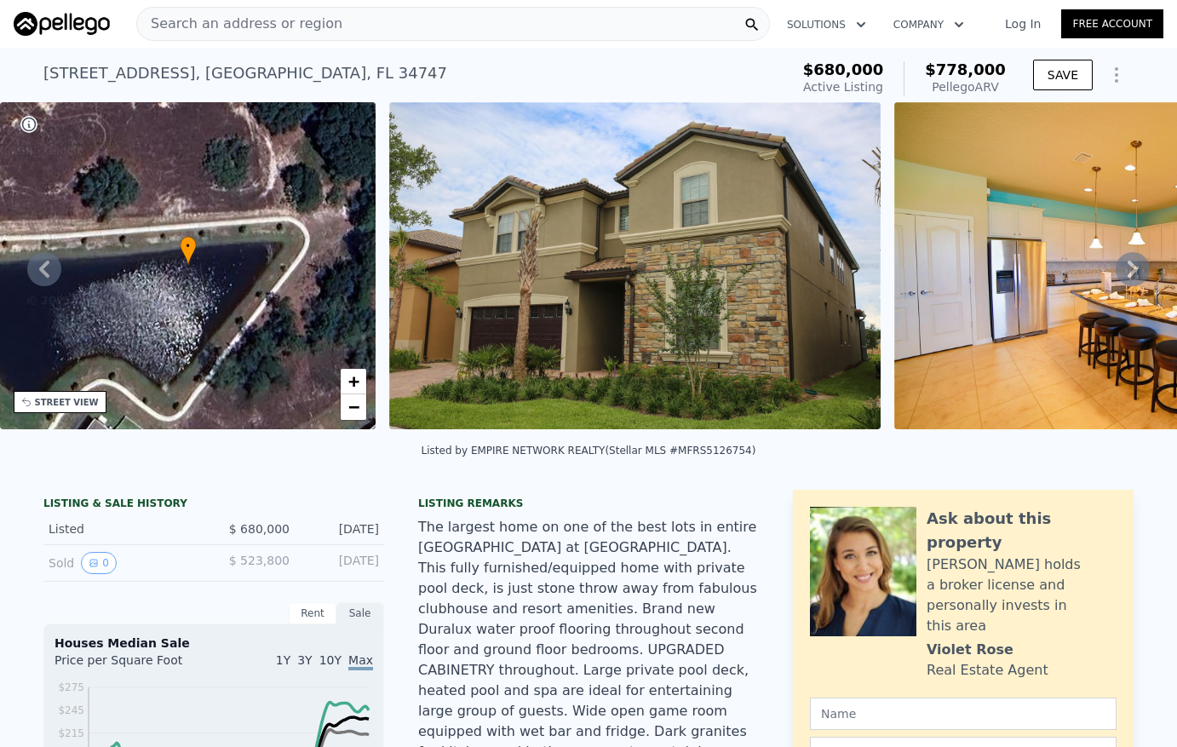
click at [1127, 269] on icon at bounding box center [1132, 269] width 10 height 17
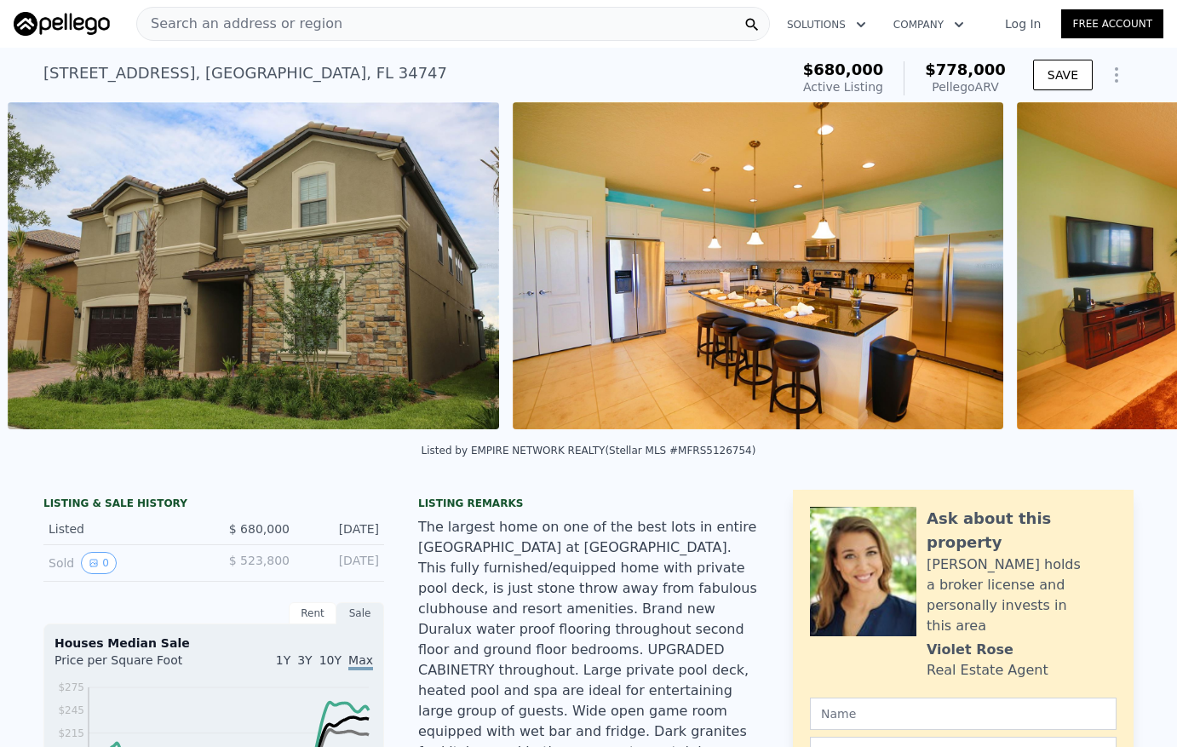
scroll to position [0, 779]
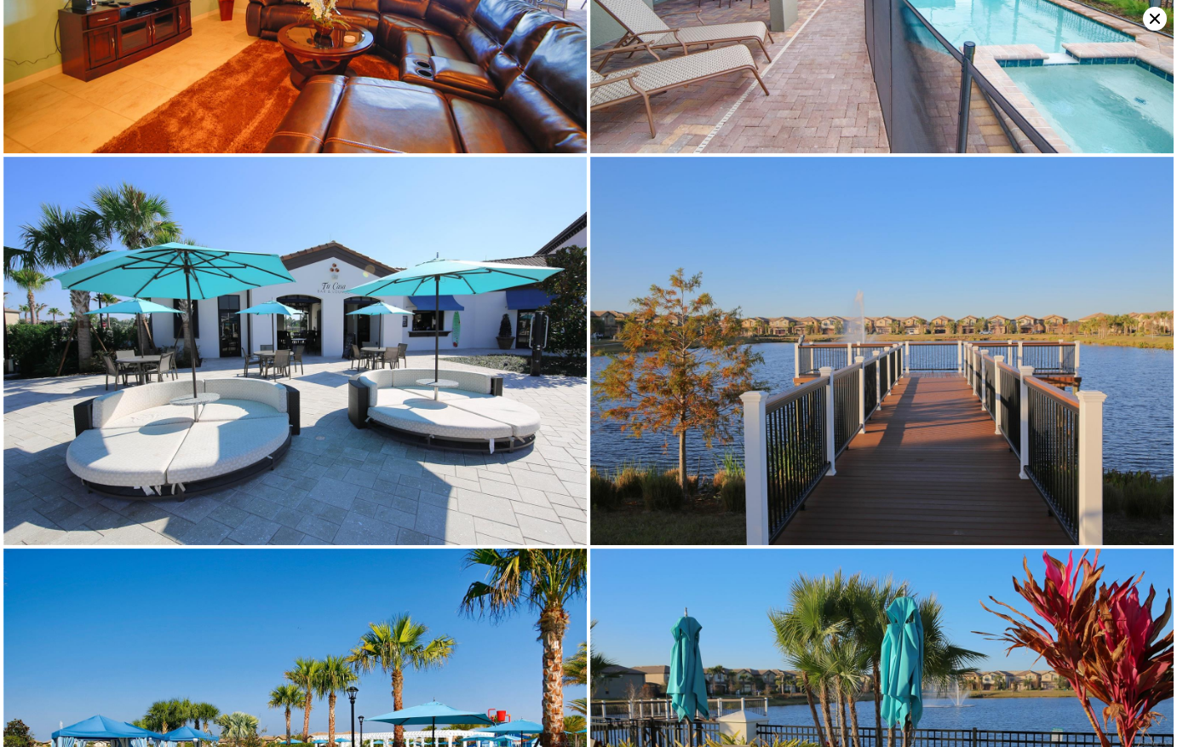
scroll to position [0, 0]
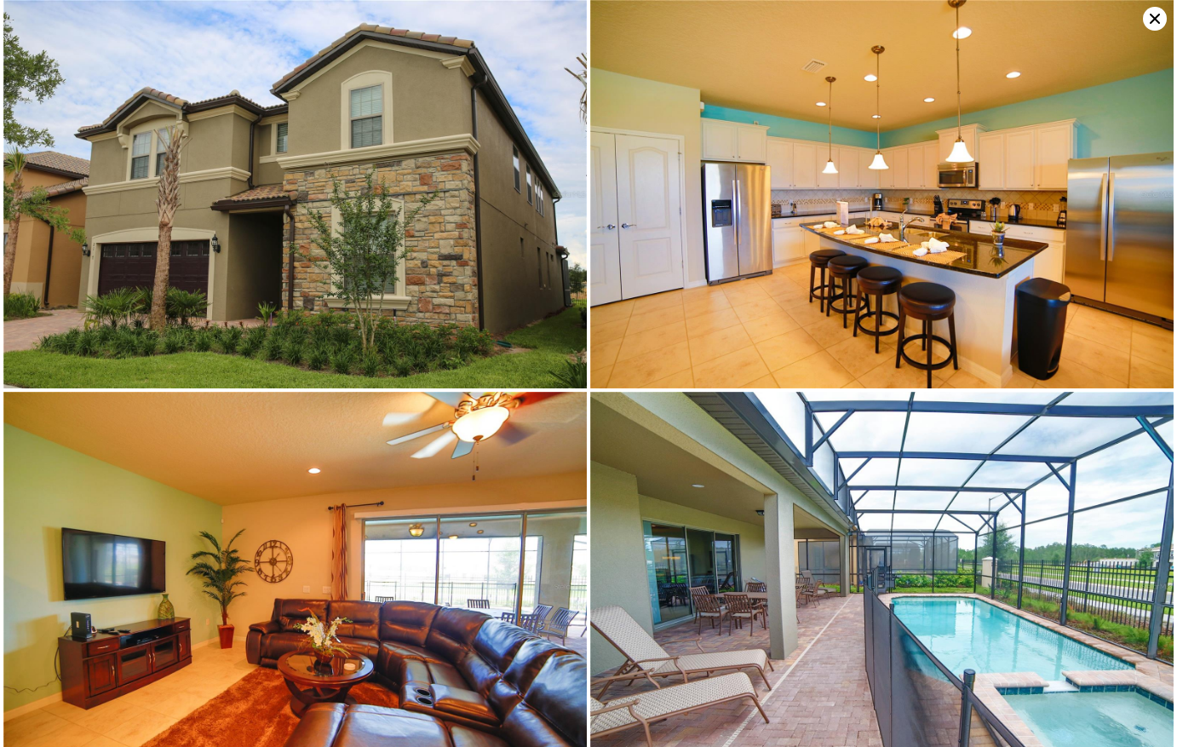
click at [1149, 16] on icon at bounding box center [1155, 19] width 24 height 24
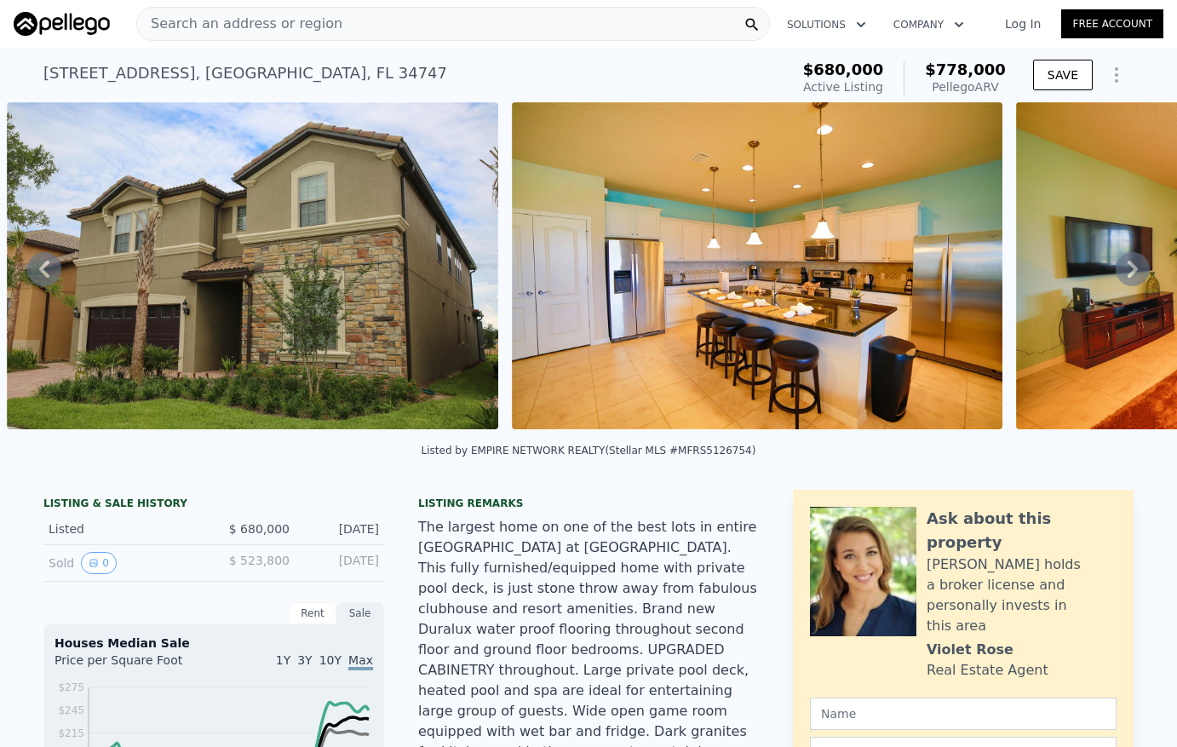
scroll to position [335, 0]
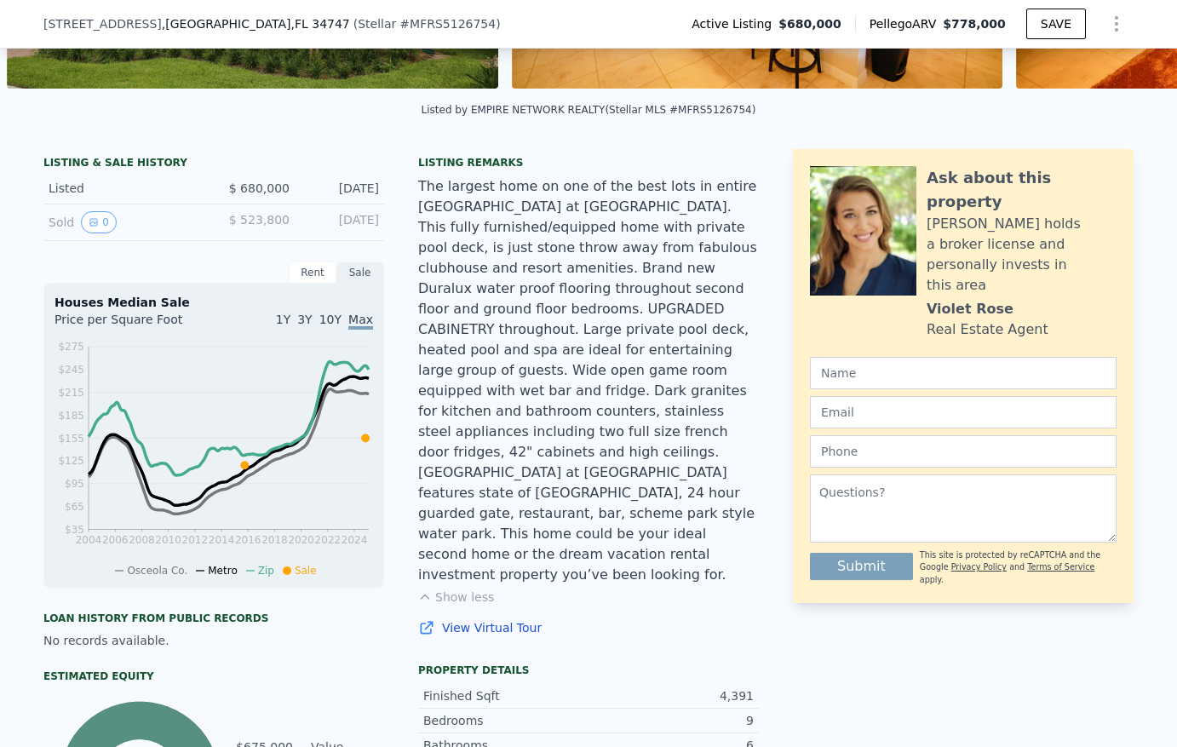
click at [476, 619] on link "View Virtual Tour" at bounding box center [588, 627] width 341 height 17
